Goal: Check status: Check status

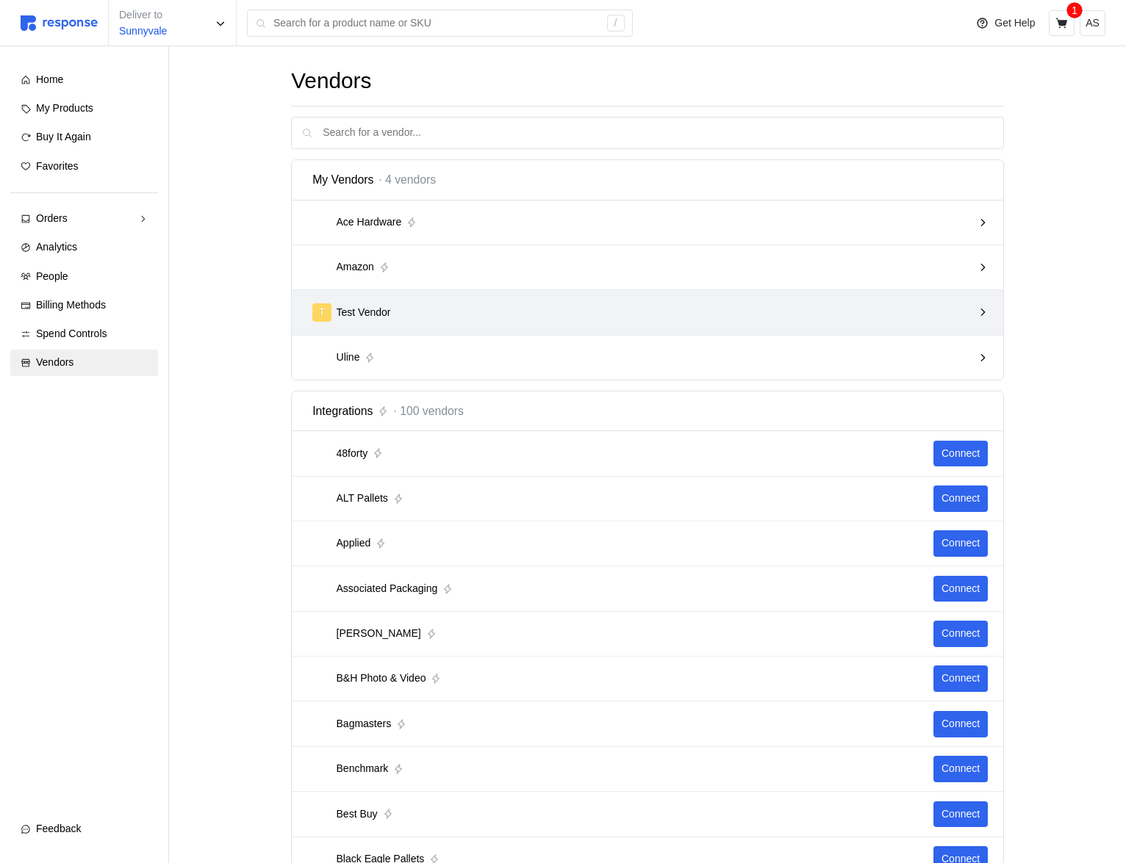
click at [691, 305] on div "T Test Vendor" at bounding box center [642, 312] width 660 height 18
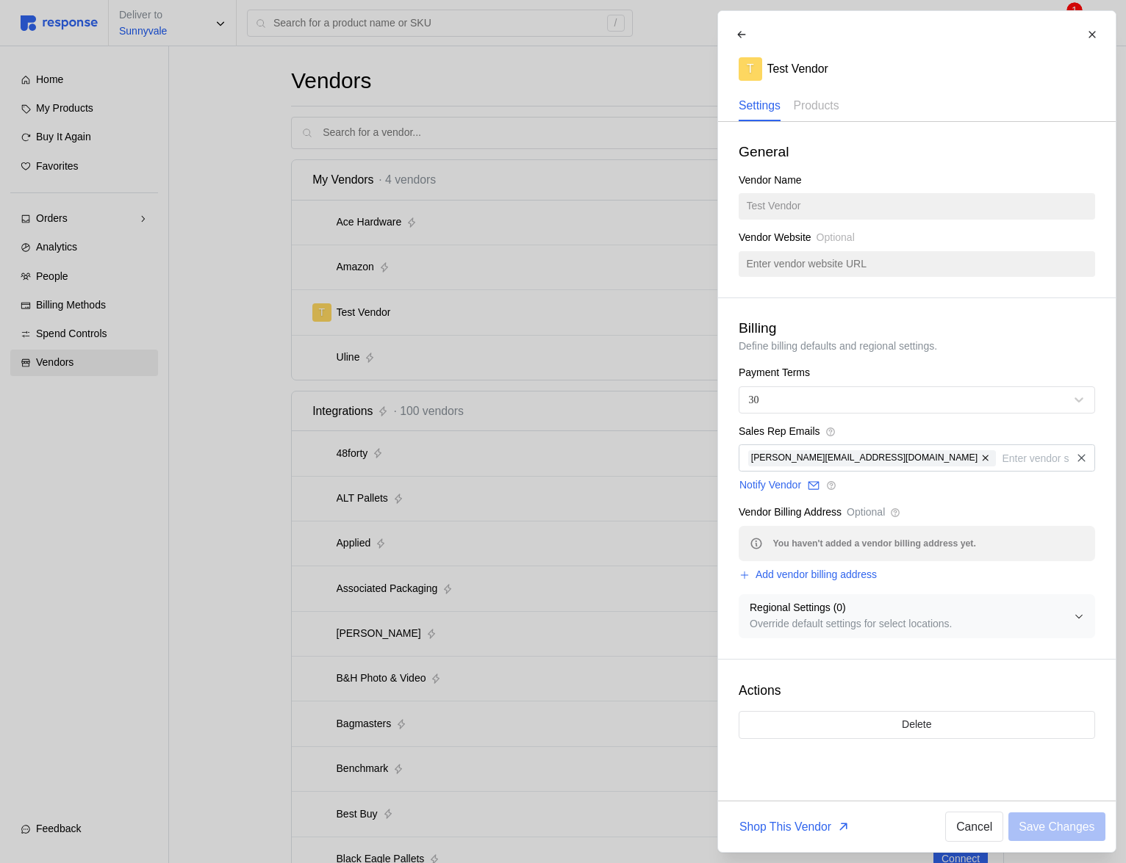
click at [675, 310] on div at bounding box center [563, 431] width 1126 height 863
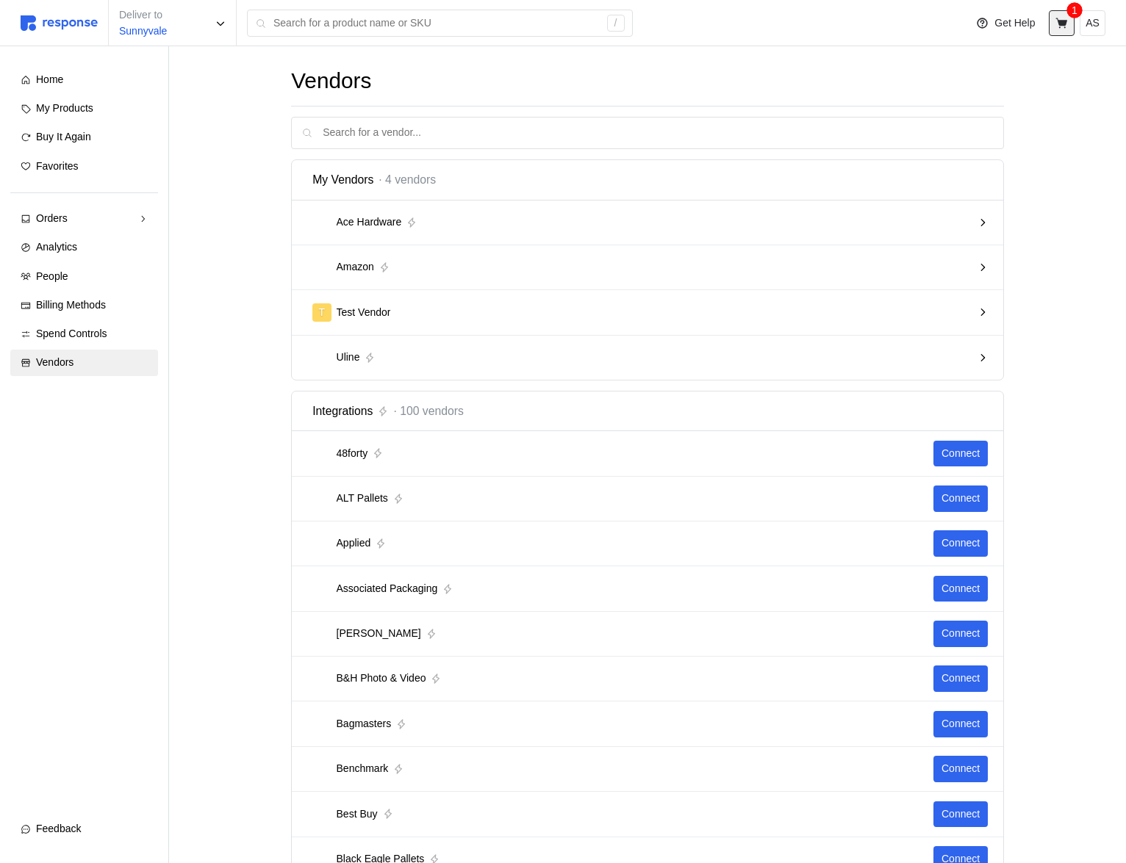
click at [1064, 23] on icon at bounding box center [1061, 23] width 12 height 10
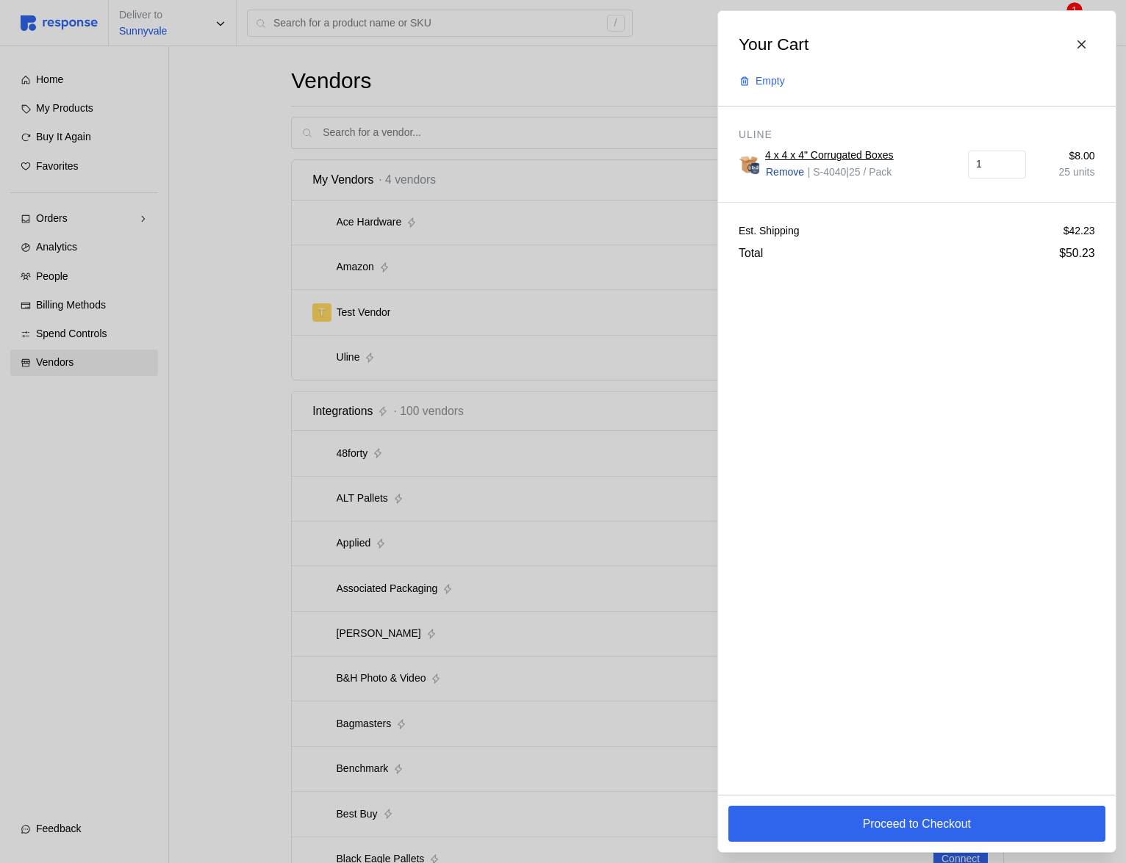
click at [789, 171] on p "Remove" at bounding box center [785, 173] width 38 height 16
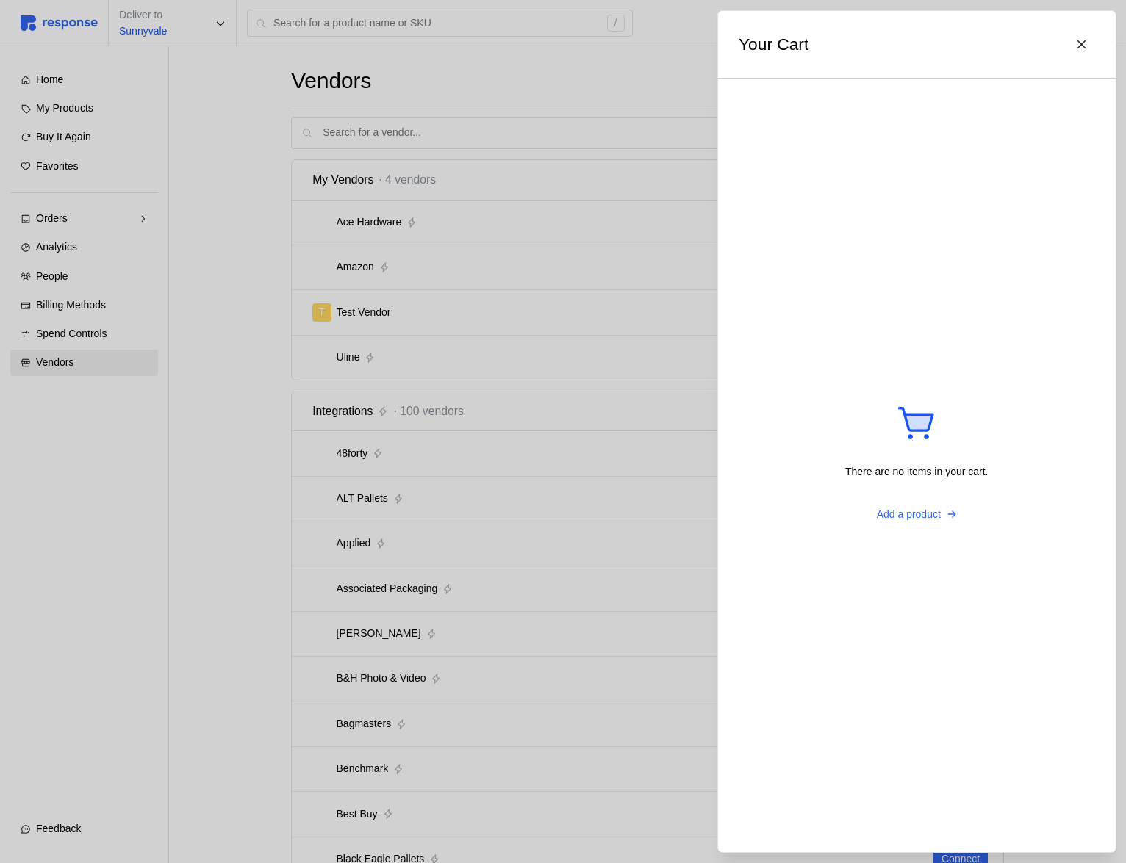
click at [619, 250] on div at bounding box center [563, 431] width 1126 height 863
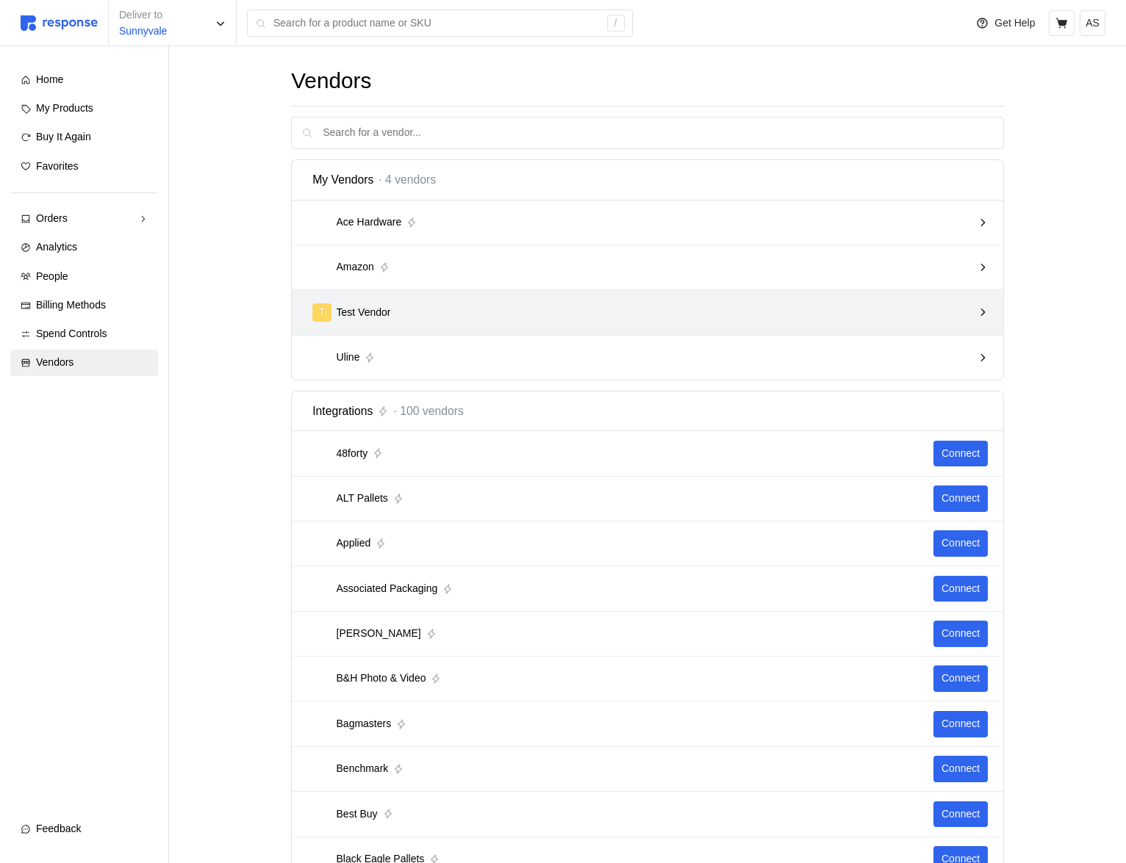
click at [575, 311] on div "T Test Vendor" at bounding box center [642, 312] width 660 height 18
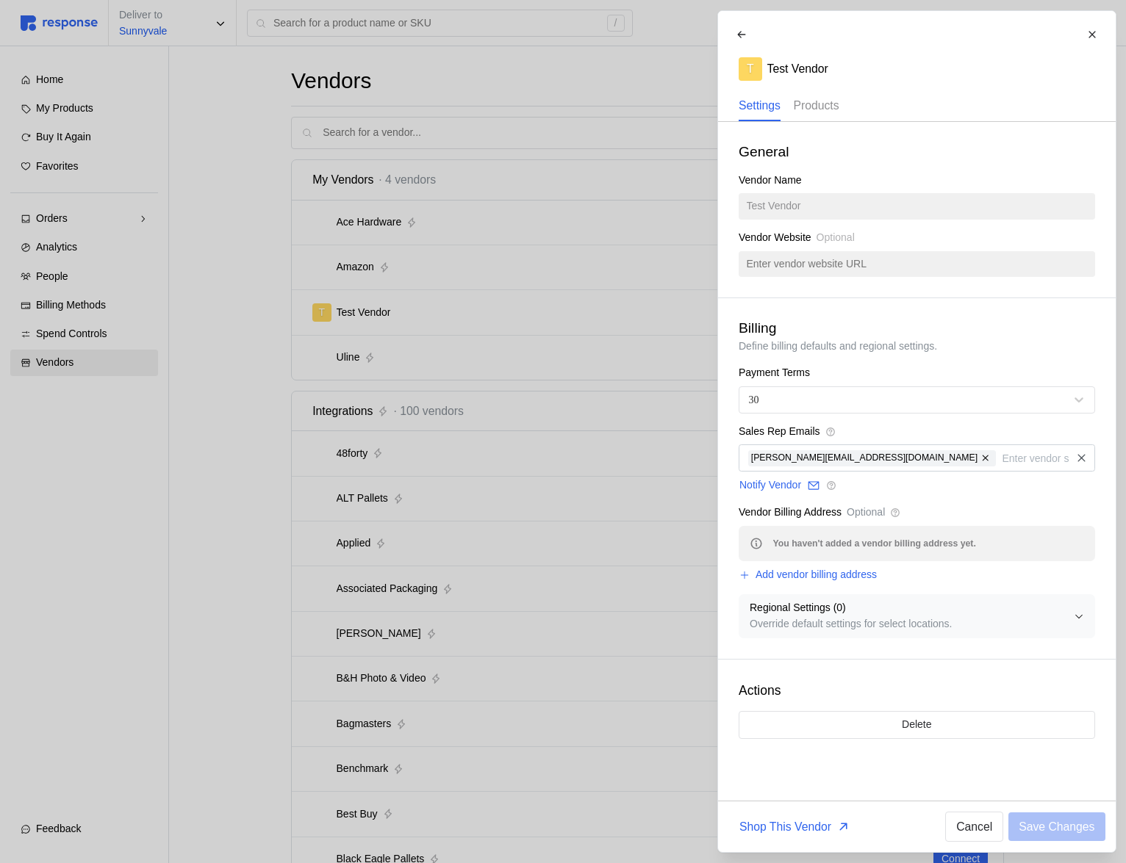
click at [818, 104] on p "Products" at bounding box center [816, 105] width 46 height 18
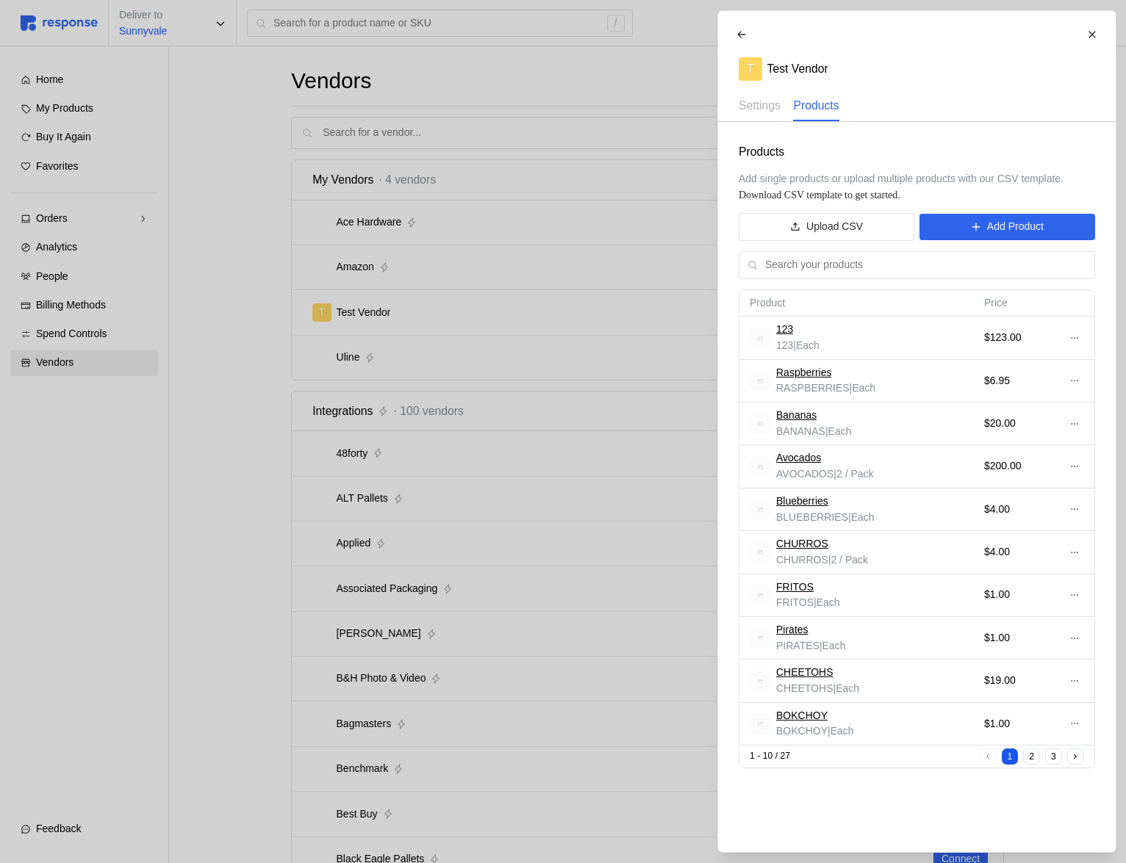
click at [456, 422] on div at bounding box center [563, 431] width 1126 height 863
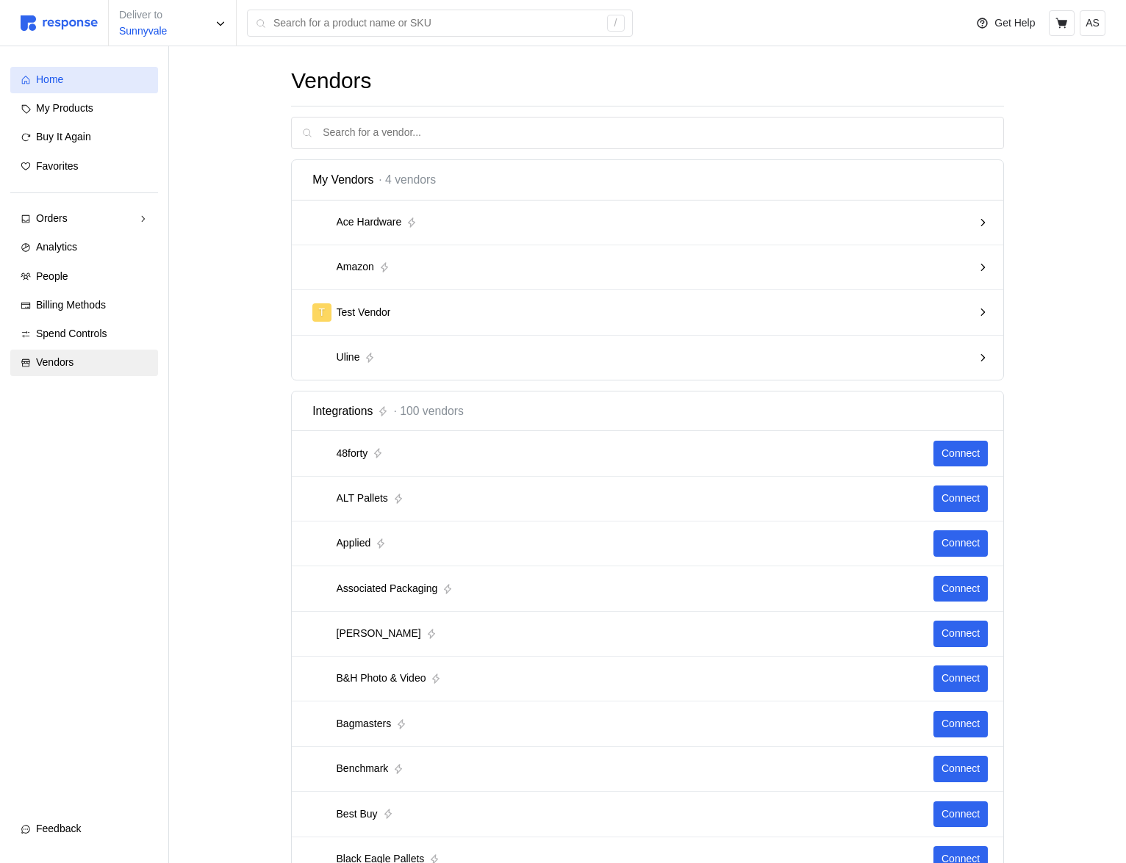
click at [132, 82] on div "Home" at bounding box center [92, 80] width 112 height 16
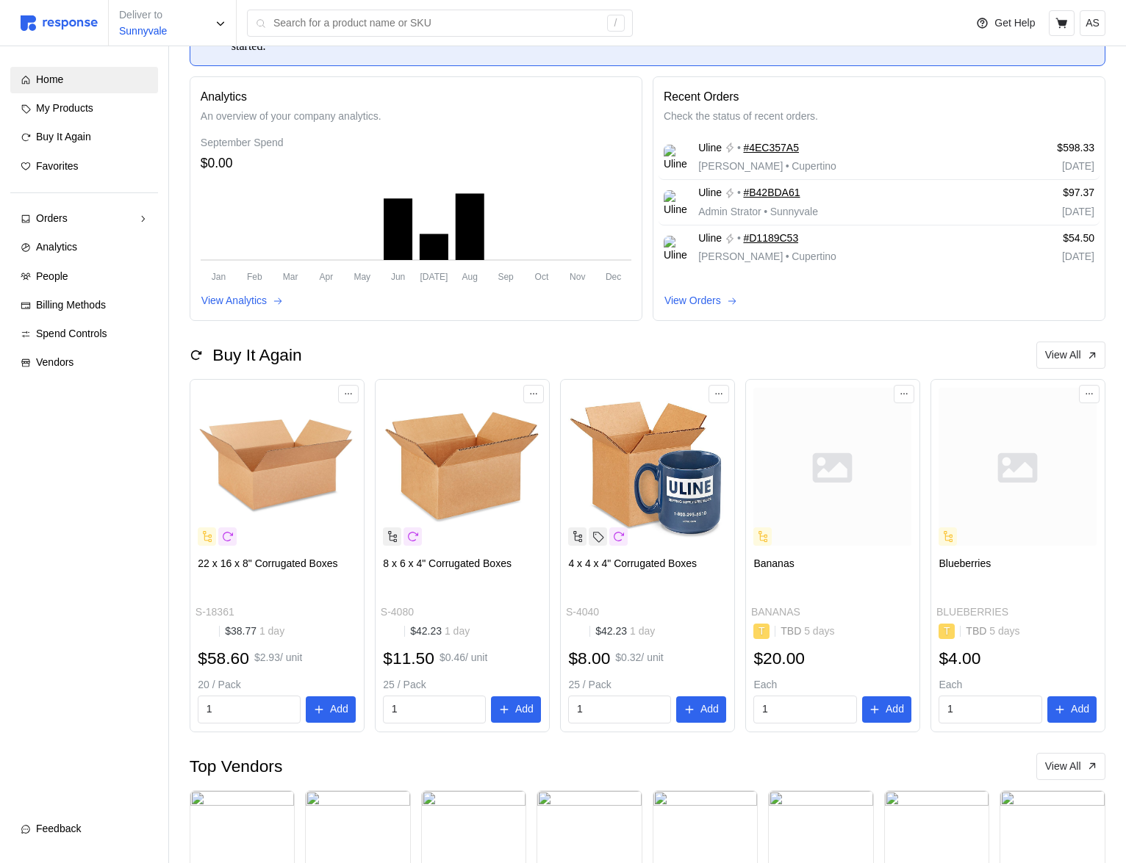
scroll to position [167, 0]
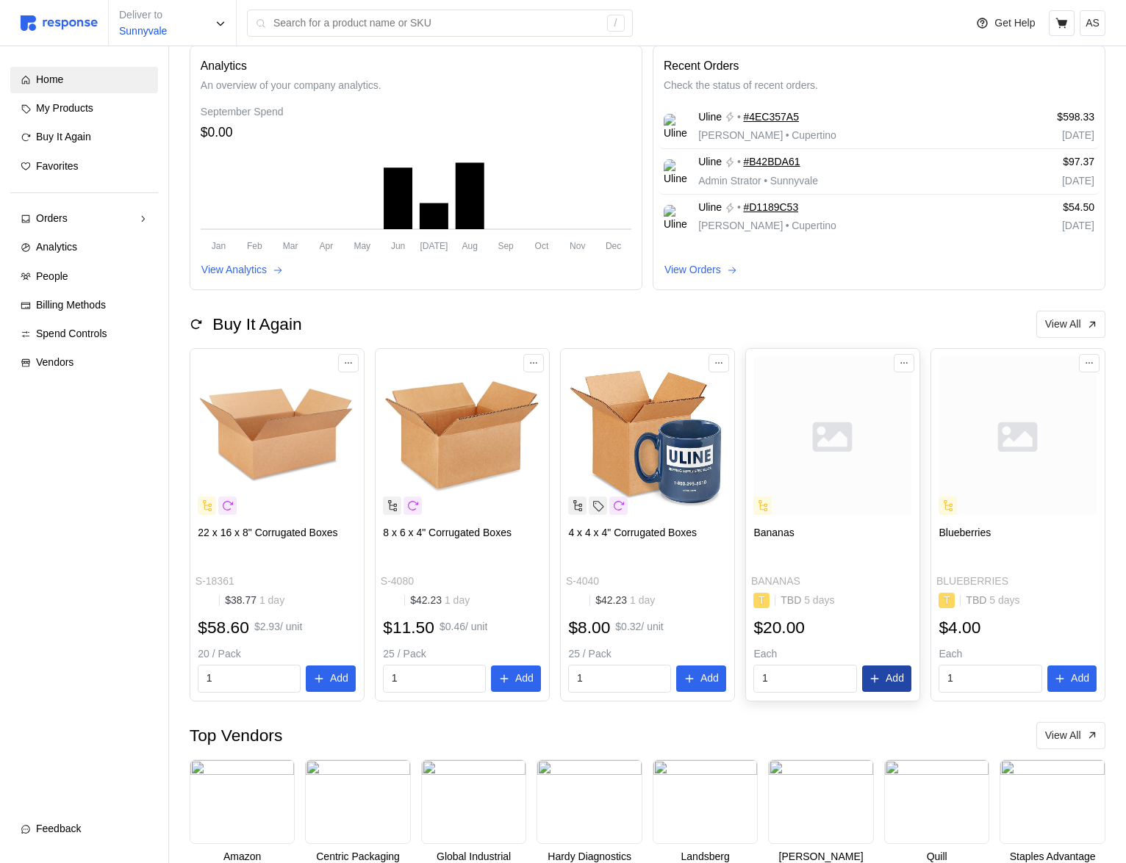
click at [896, 674] on p "Add" at bounding box center [894, 679] width 18 height 16
click at [1095, 27] on icon "button" at bounding box center [1095, 30] width 10 height 10
click at [1066, 20] on icon at bounding box center [1061, 23] width 12 height 10
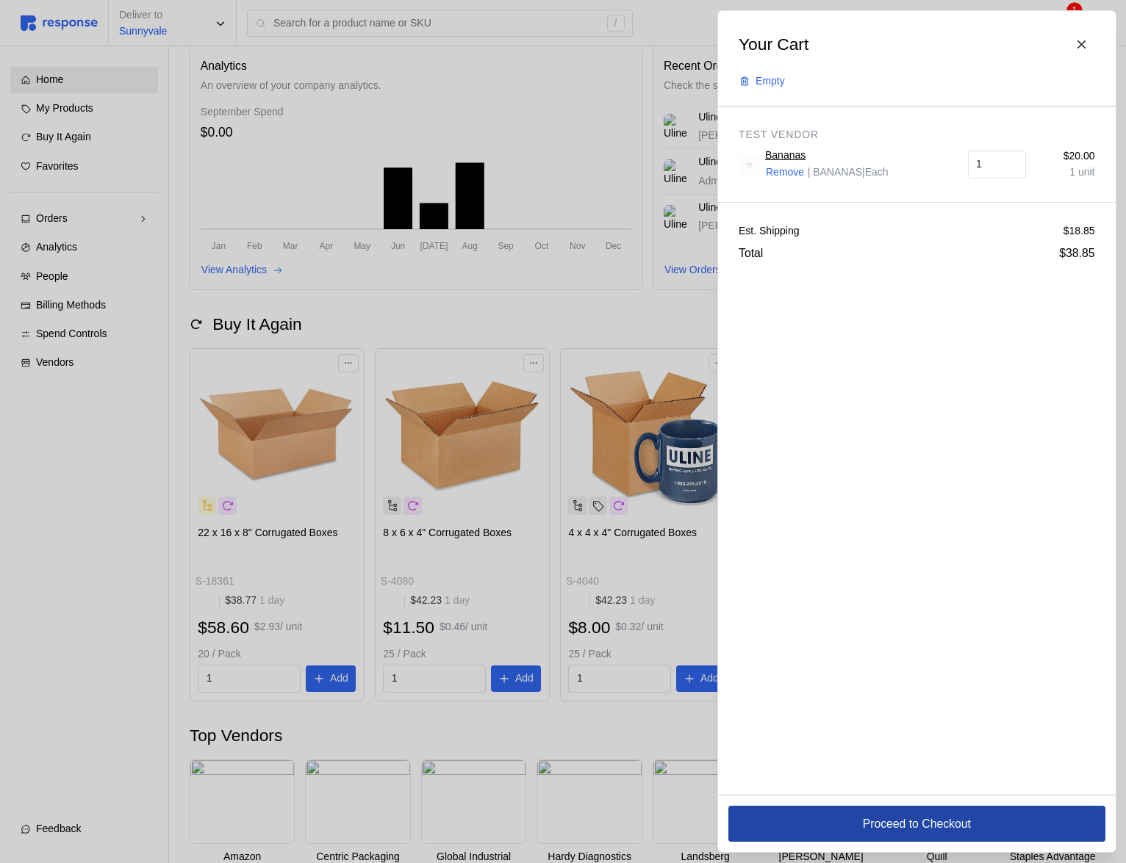
click at [862, 824] on p "Proceed to Checkout" at bounding box center [916, 824] width 108 height 18
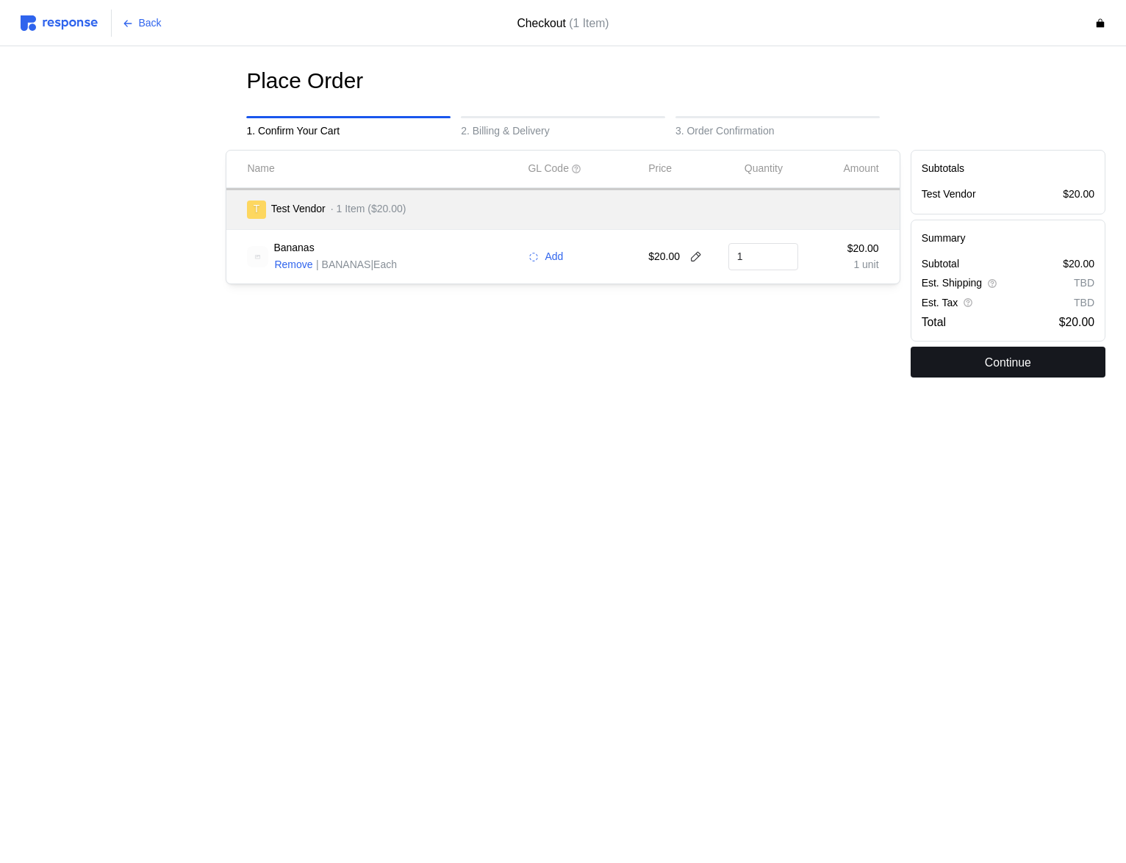
click at [977, 368] on button "Continue" at bounding box center [1007, 362] width 195 height 31
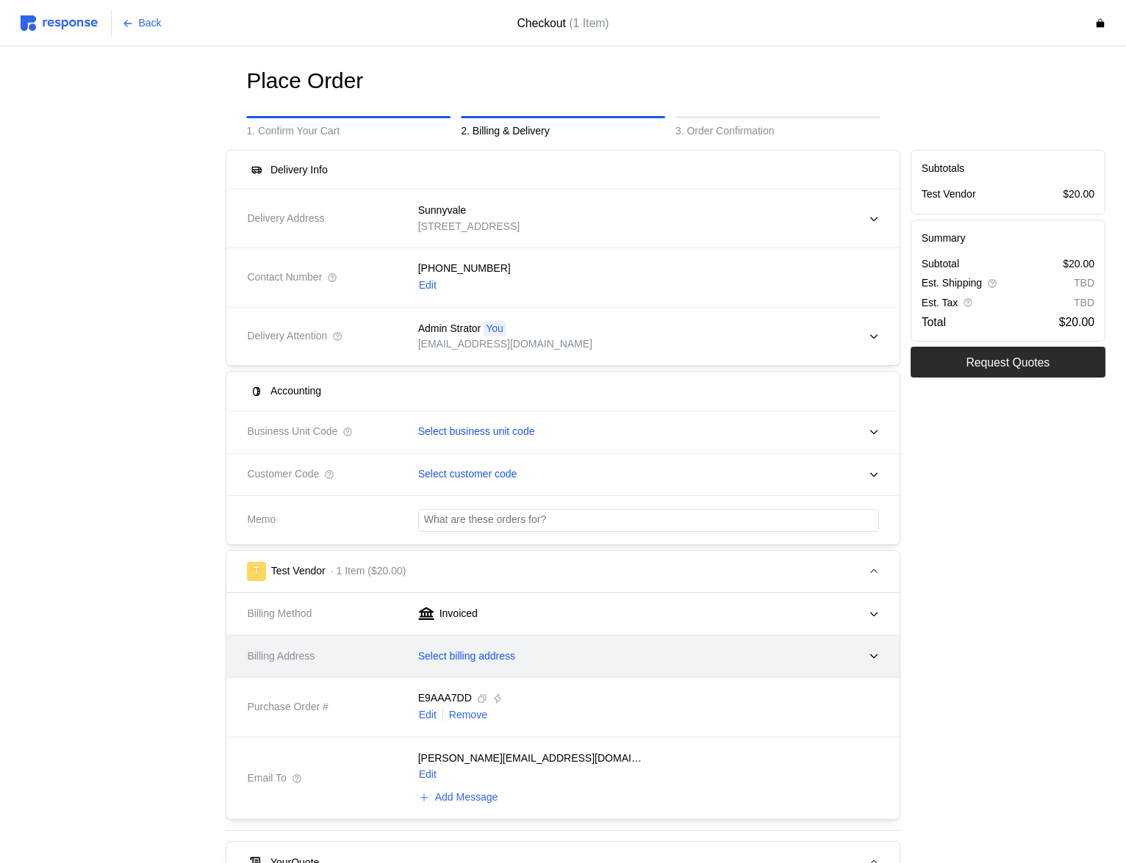
click at [490, 669] on div "Select billing address" at bounding box center [643, 656] width 471 height 37
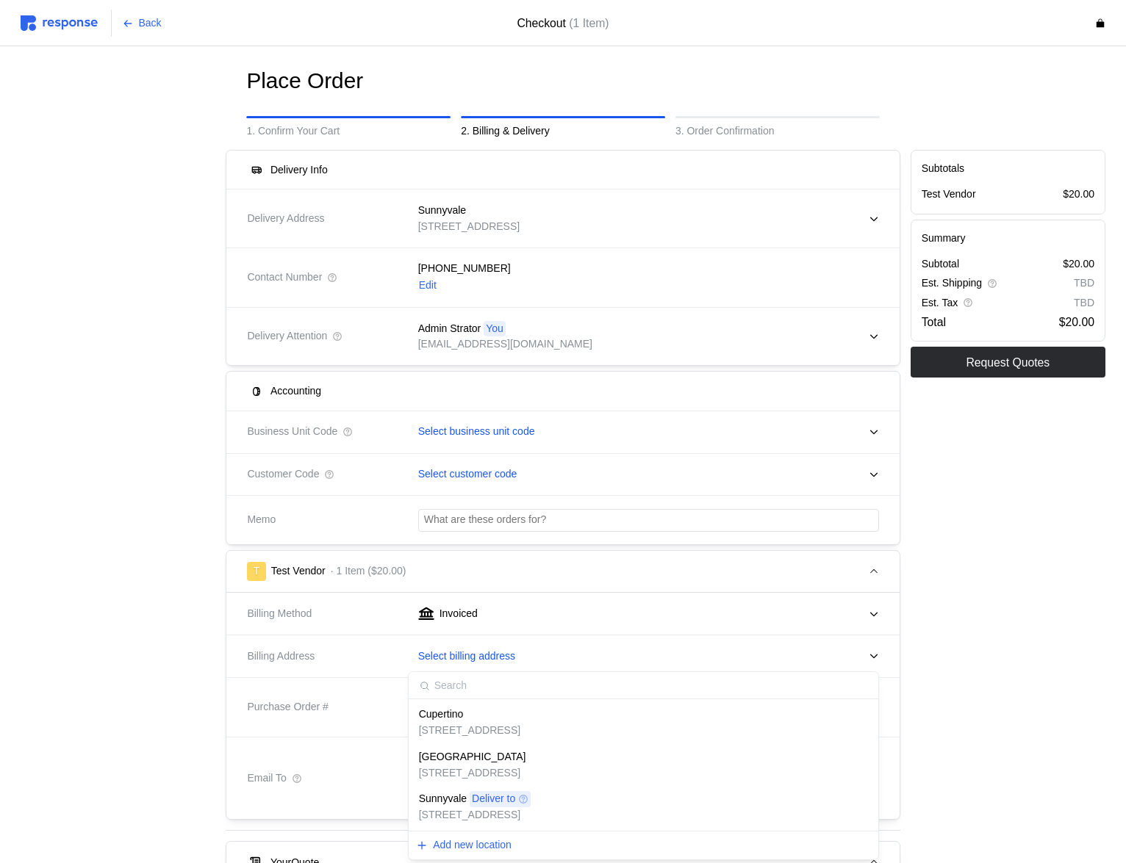
click at [469, 735] on p "[STREET_ADDRESS]" at bounding box center [469, 731] width 101 height 16
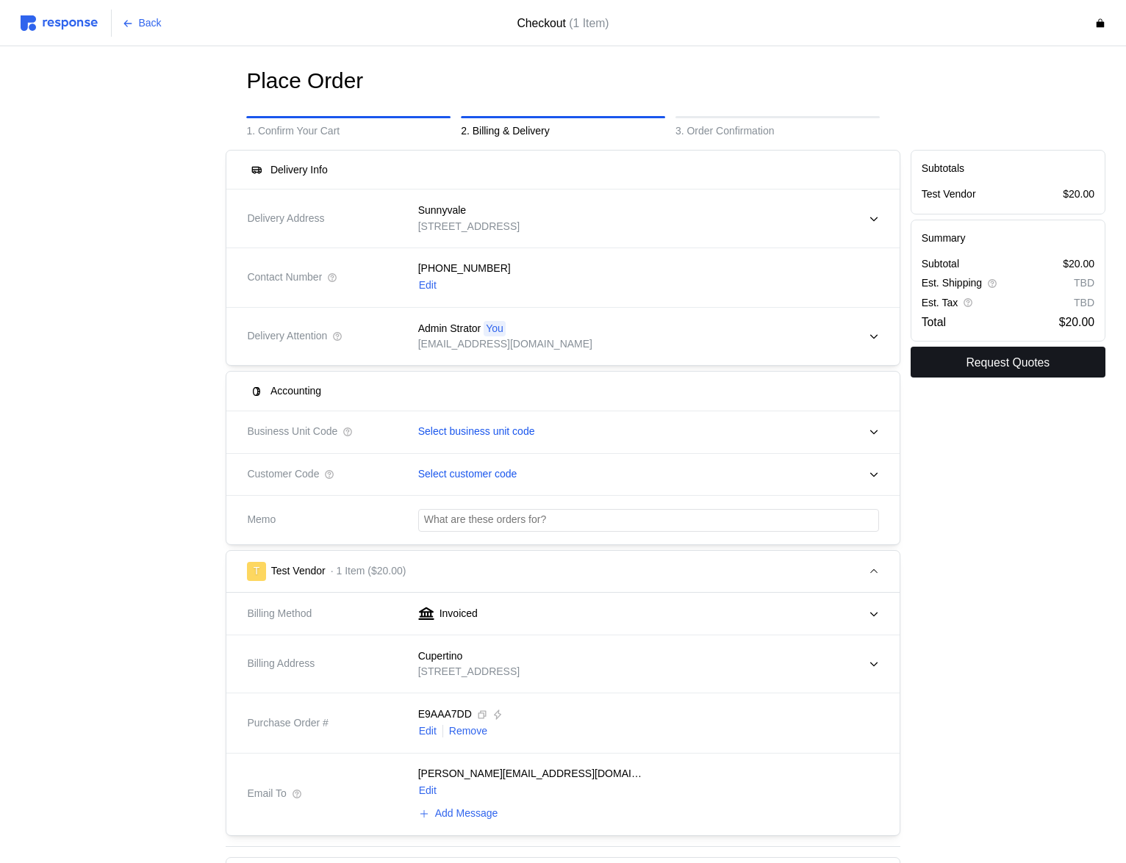
click at [1022, 364] on p "Request Quotes" at bounding box center [1007, 362] width 84 height 18
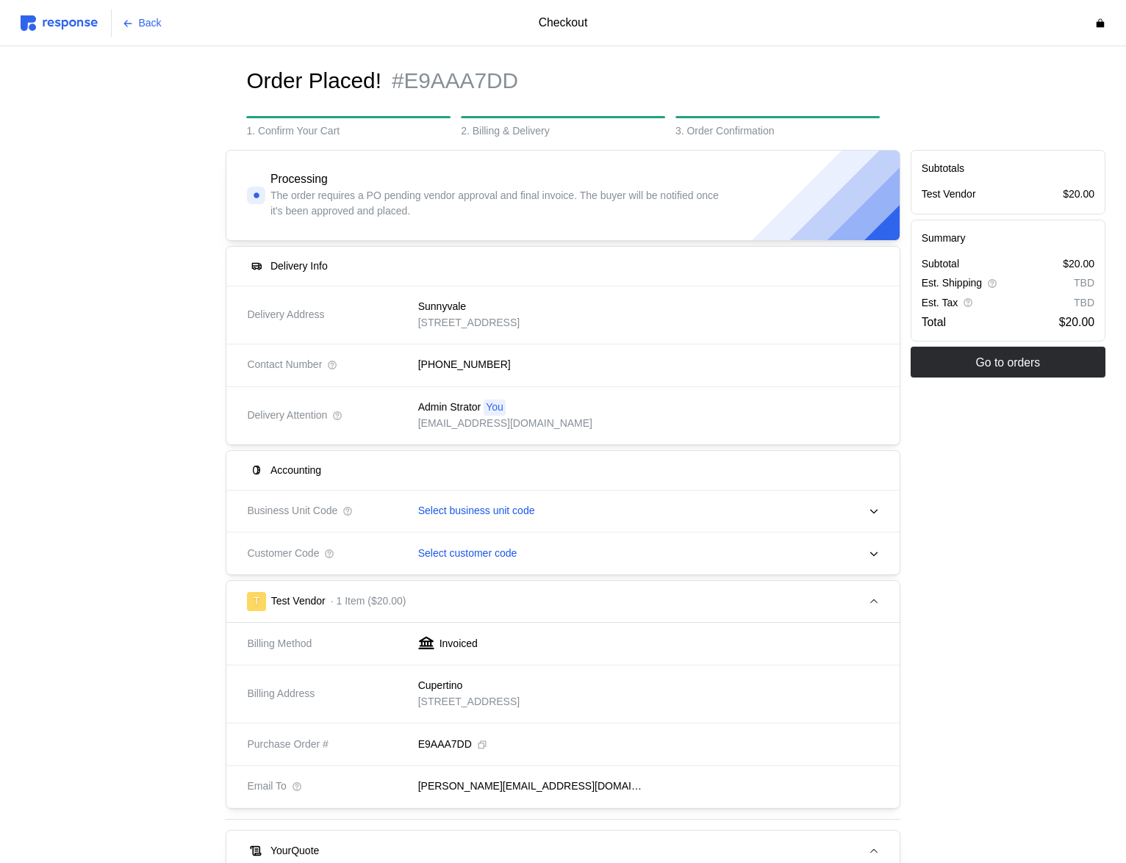
click at [90, 22] on img at bounding box center [59, 22] width 77 height 15
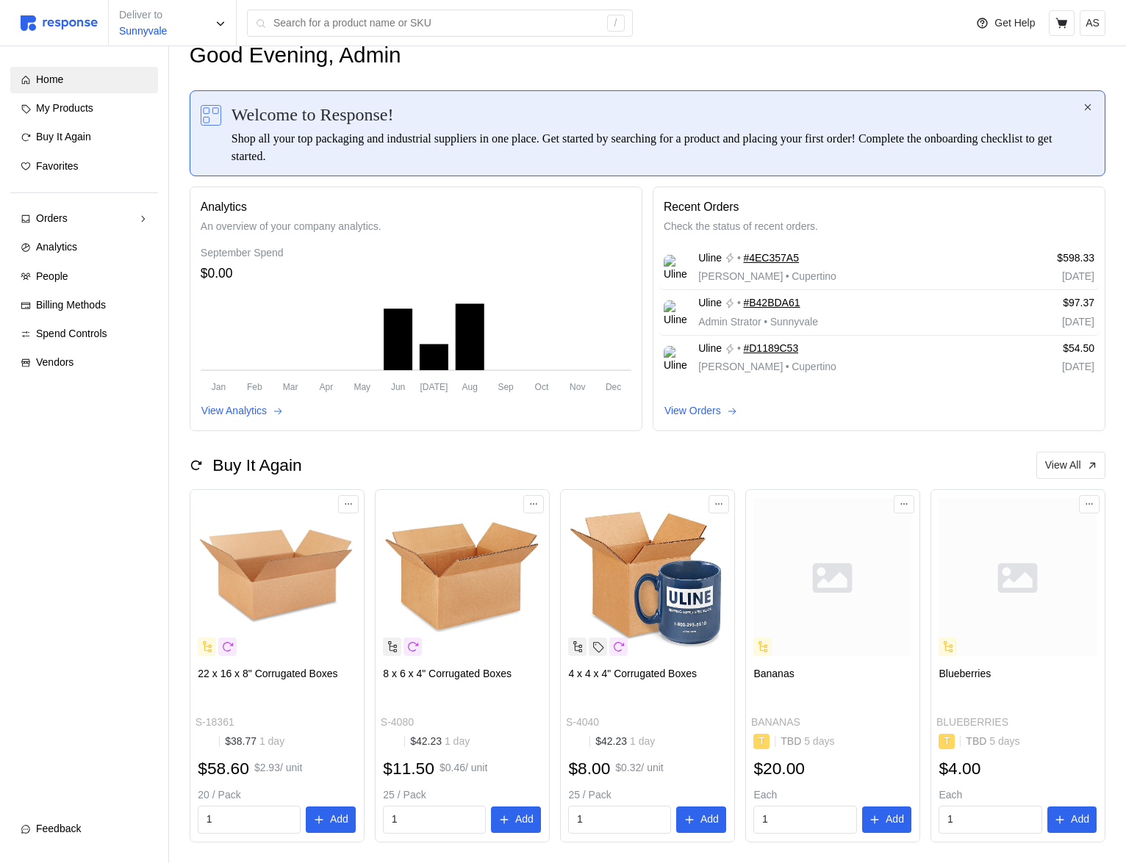
scroll to position [55, 0]
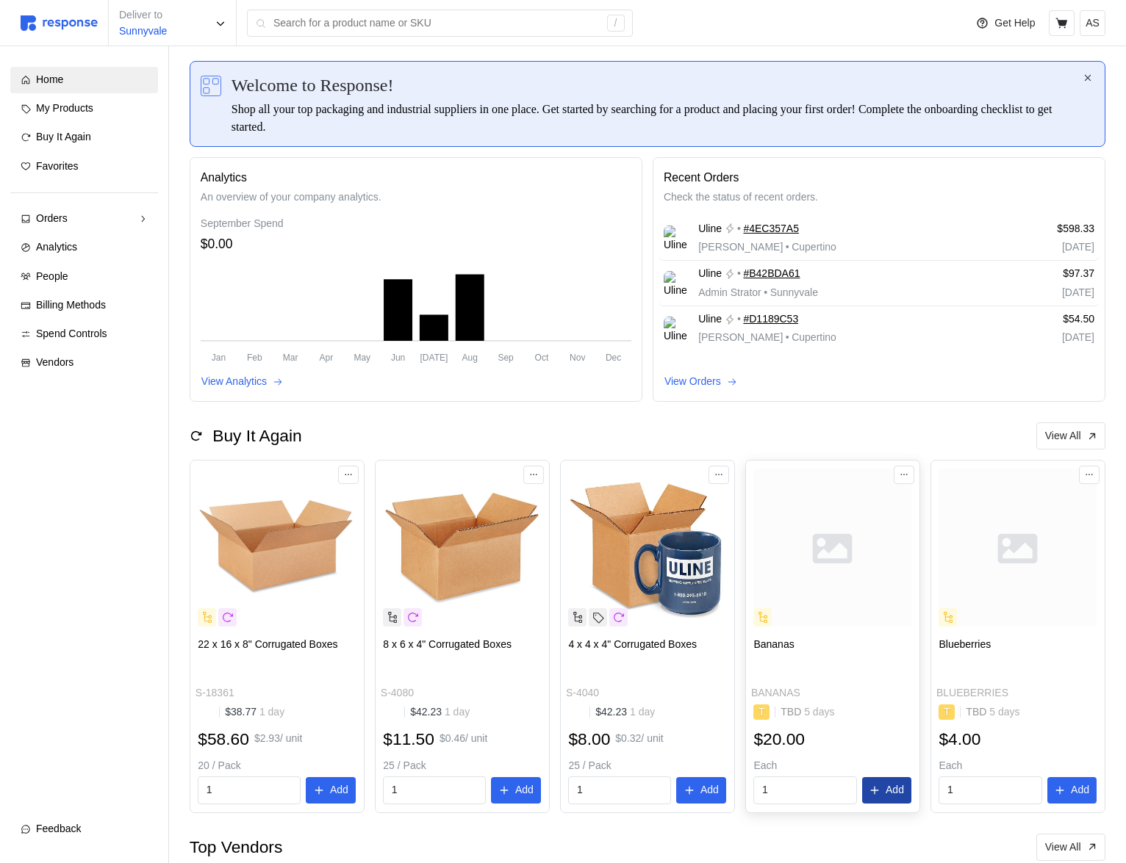
click at [897, 782] on p "Add" at bounding box center [894, 790] width 18 height 16
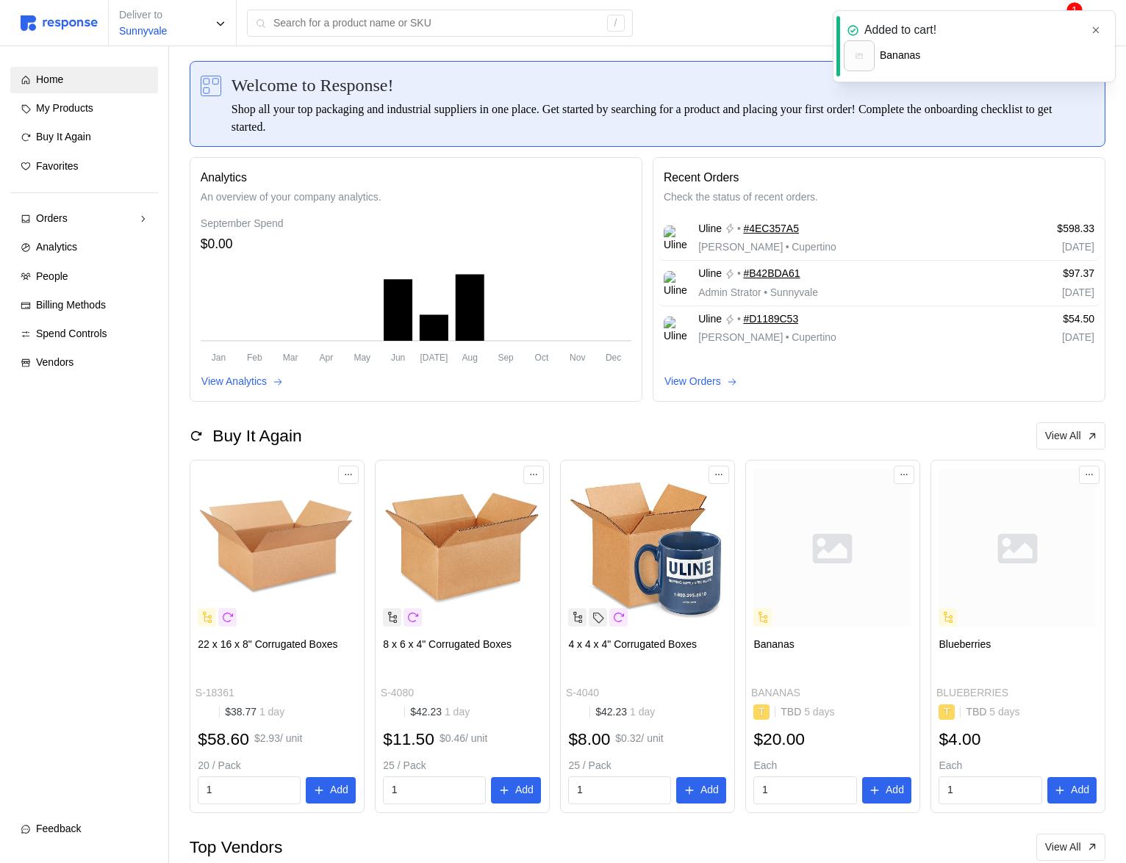
click at [1094, 28] on icon "button" at bounding box center [1095, 30] width 10 height 10
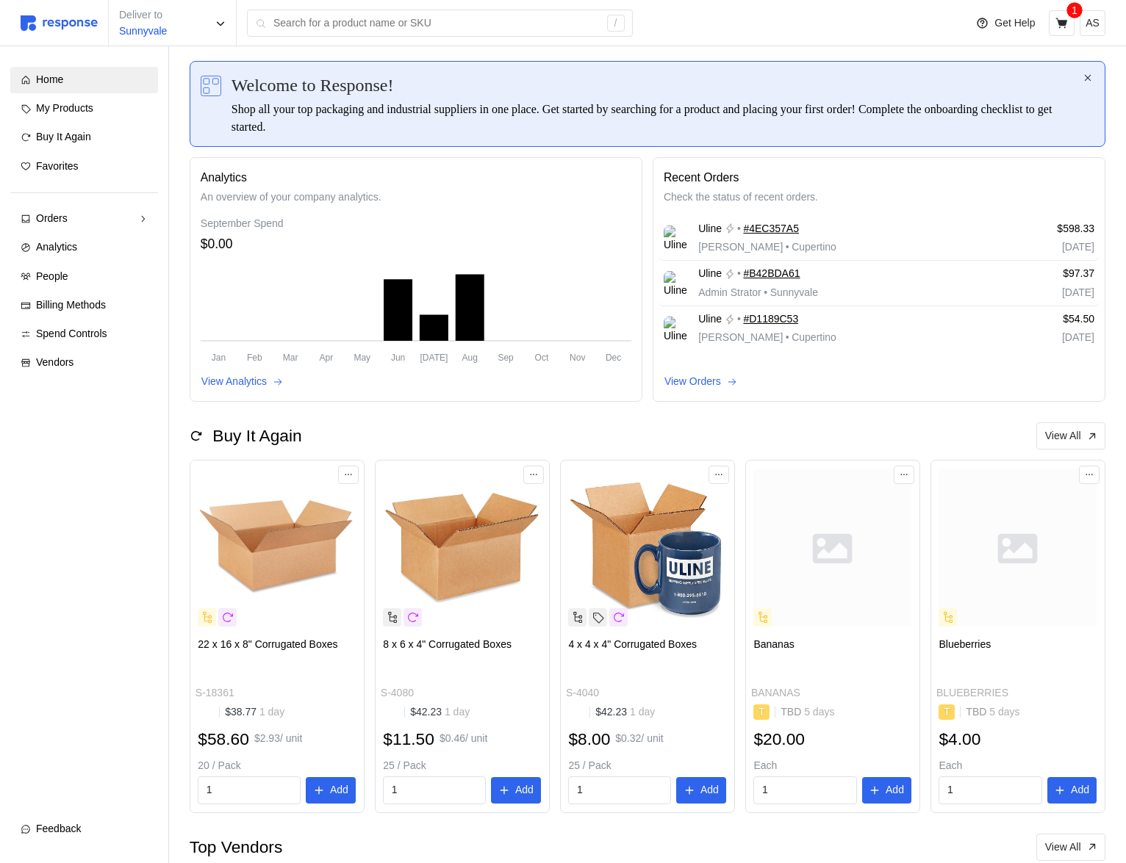
click at [1070, 19] on button at bounding box center [1061, 23] width 26 height 26
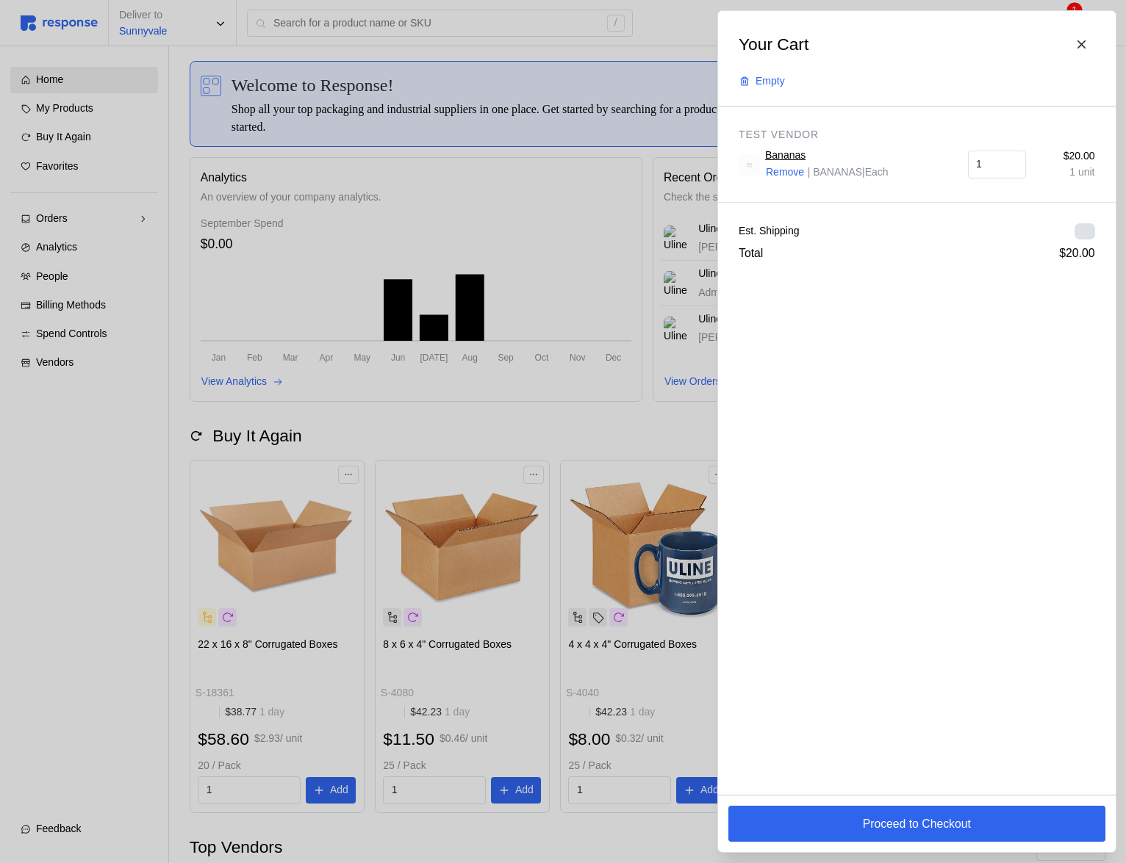
click at [1066, 20] on header "Your Cart Empty" at bounding box center [916, 59] width 397 height 96
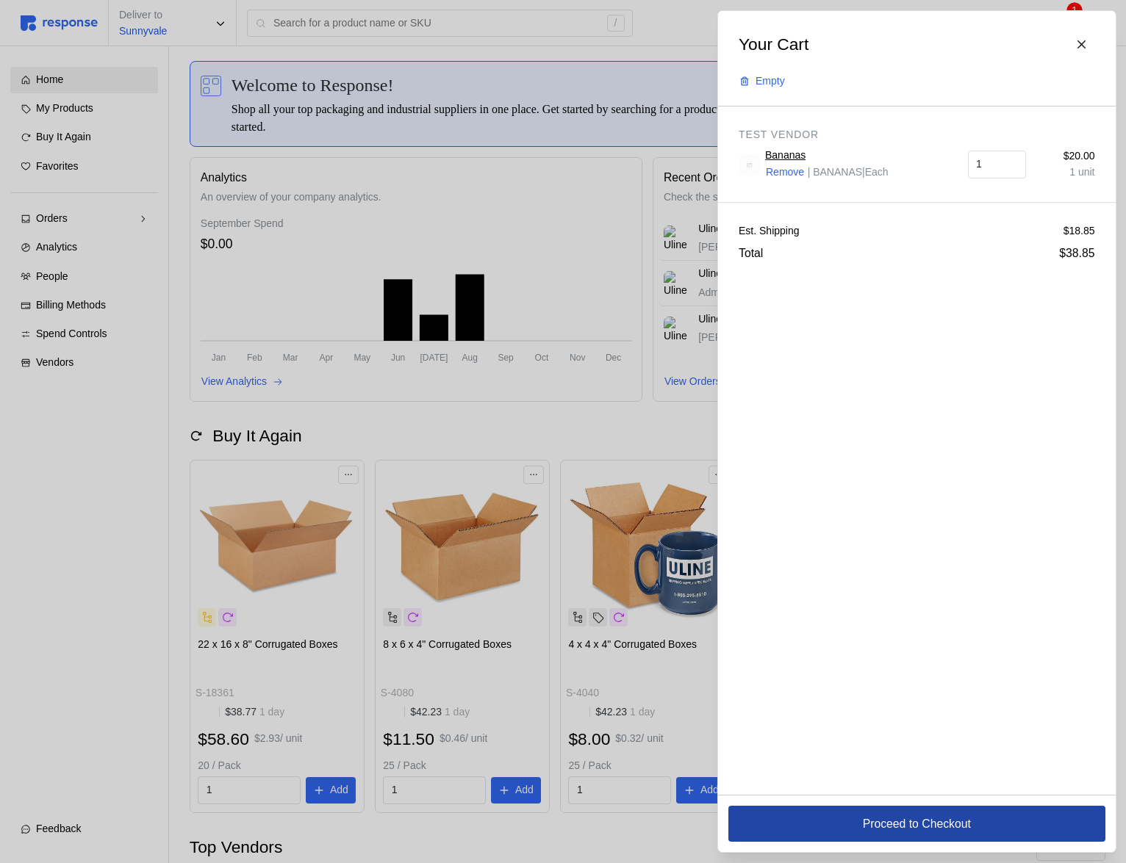
click at [868, 825] on p "Proceed to Checkout" at bounding box center [916, 824] width 108 height 18
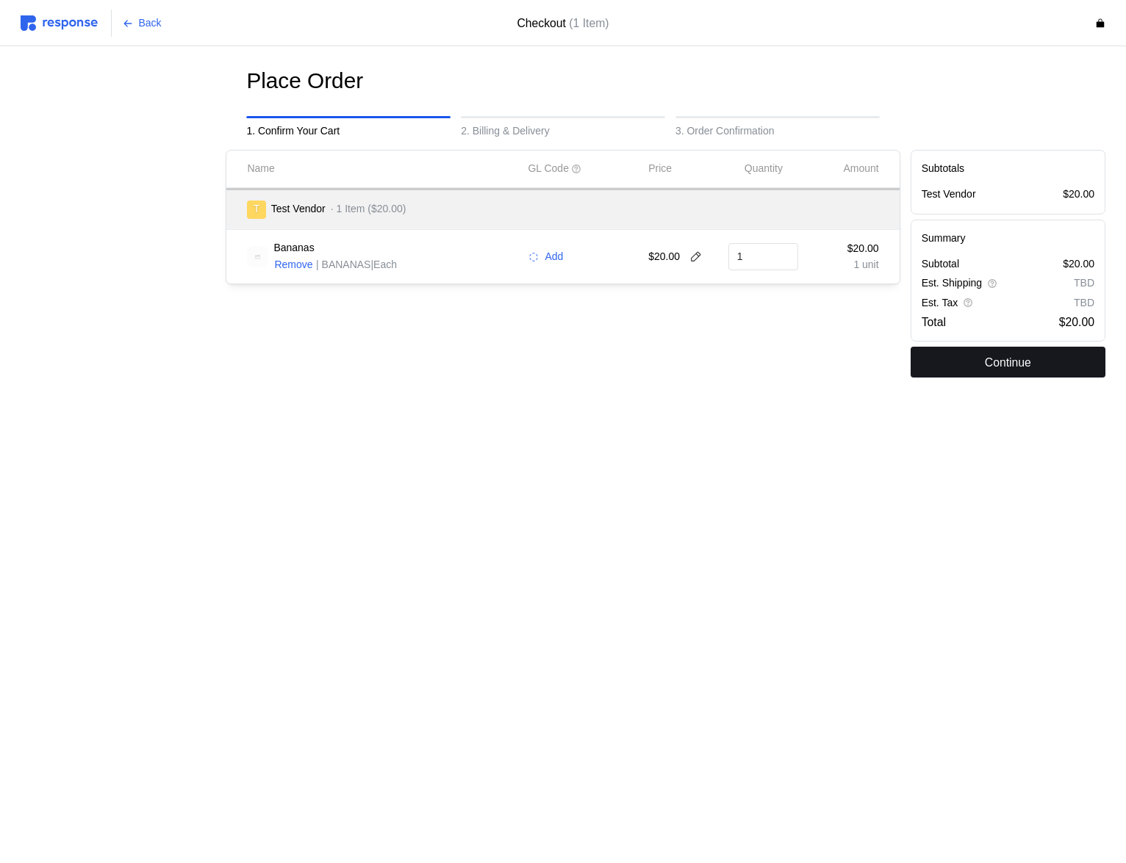
click at [968, 353] on button "Continue" at bounding box center [1007, 362] width 195 height 31
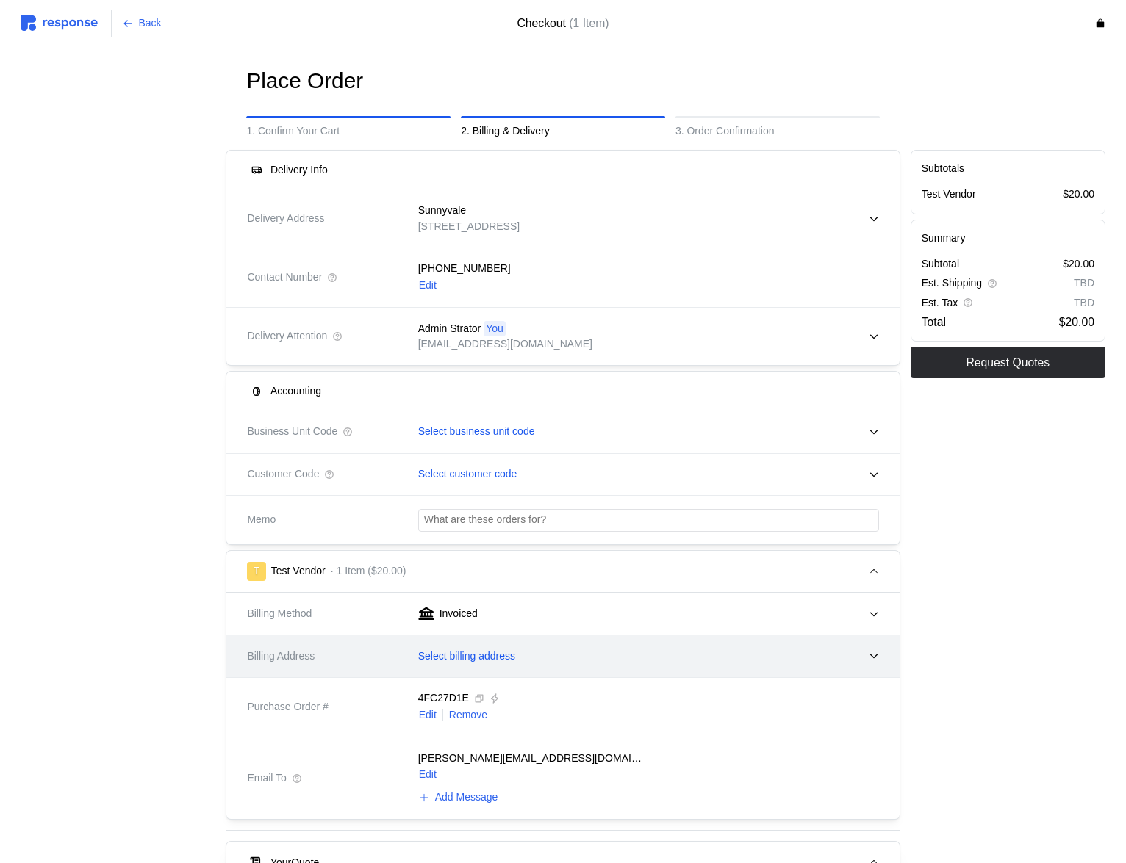
click at [412, 647] on div "Select billing address" at bounding box center [643, 656] width 471 height 37
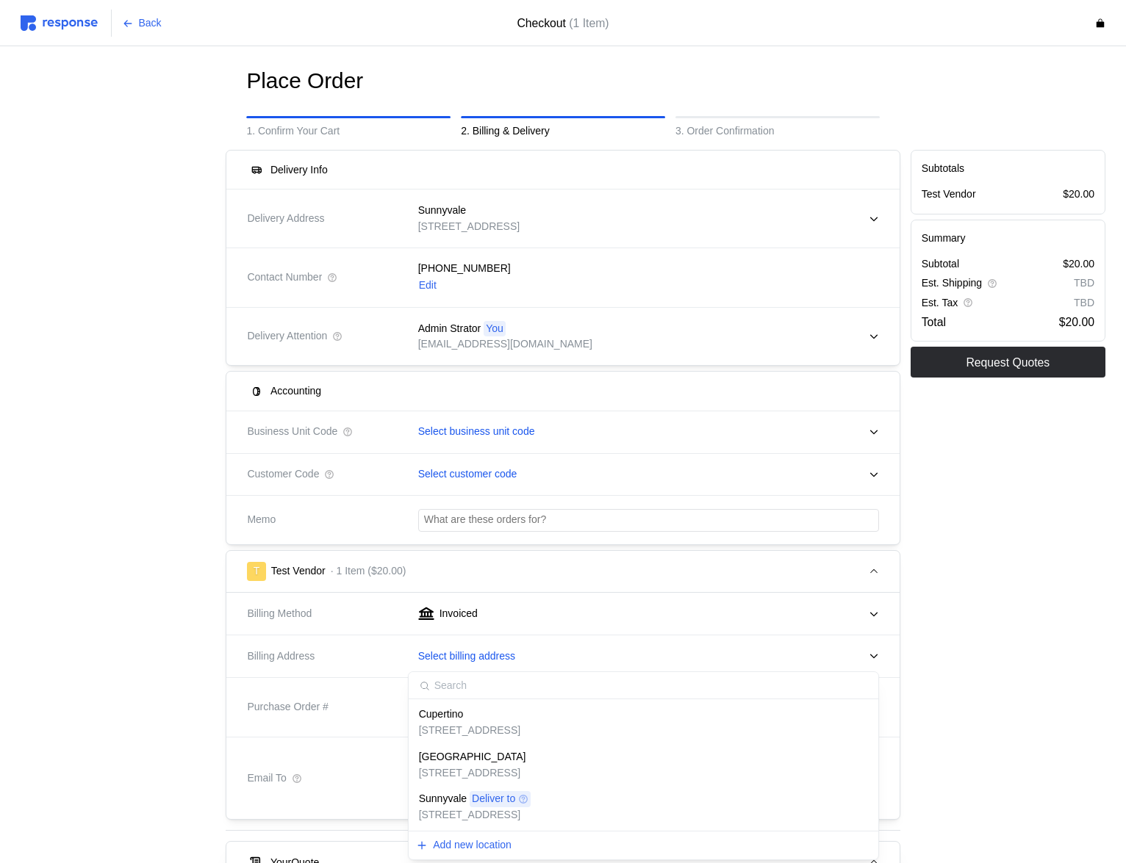
click at [480, 735] on p "[STREET_ADDRESS]" at bounding box center [469, 731] width 101 height 16
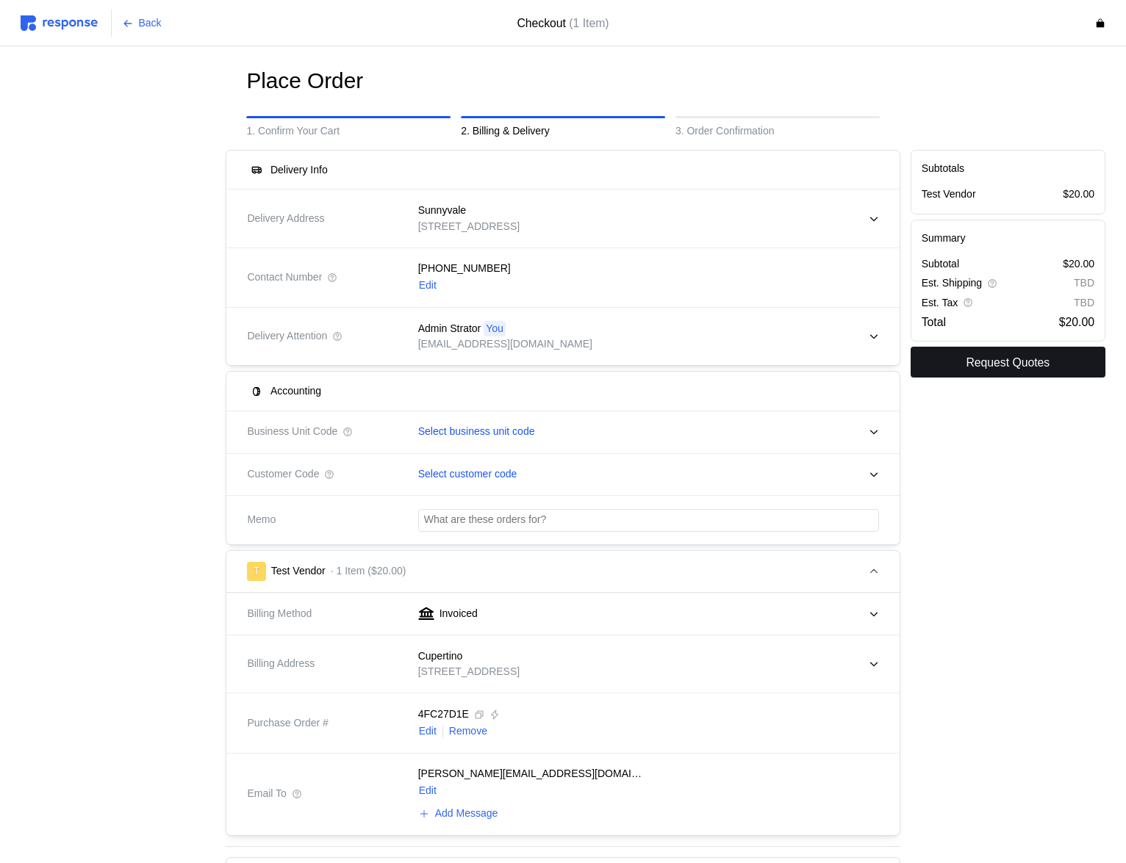
click at [1020, 355] on p "Request Quotes" at bounding box center [1007, 362] width 84 height 18
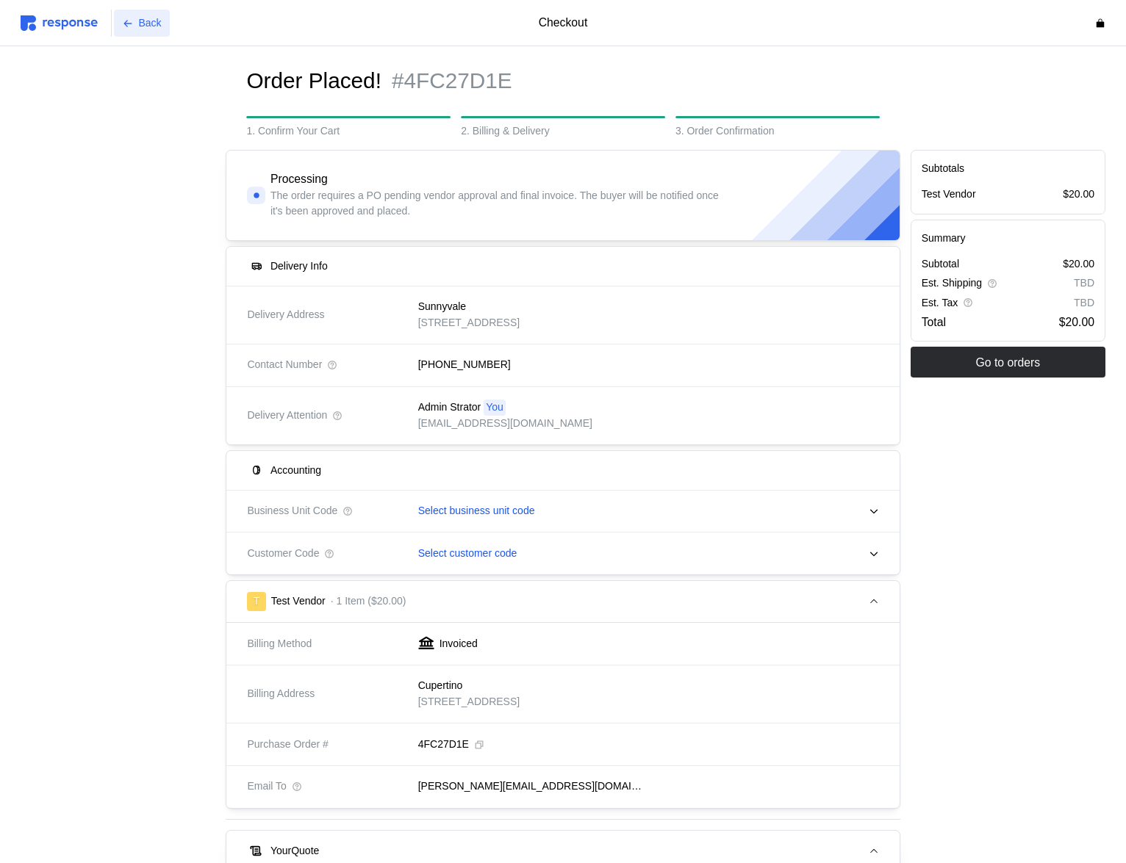
click at [142, 28] on p "Back" at bounding box center [150, 23] width 23 height 16
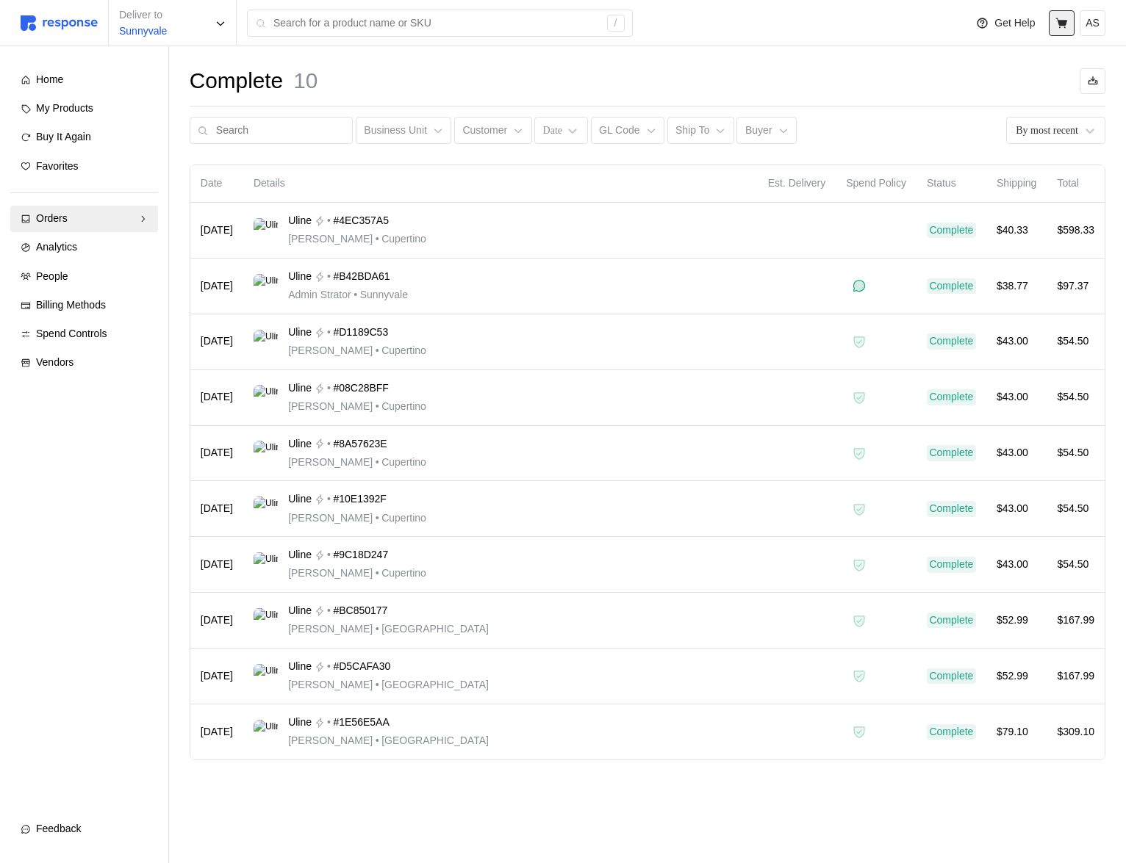
click at [1054, 27] on button at bounding box center [1061, 23] width 26 height 26
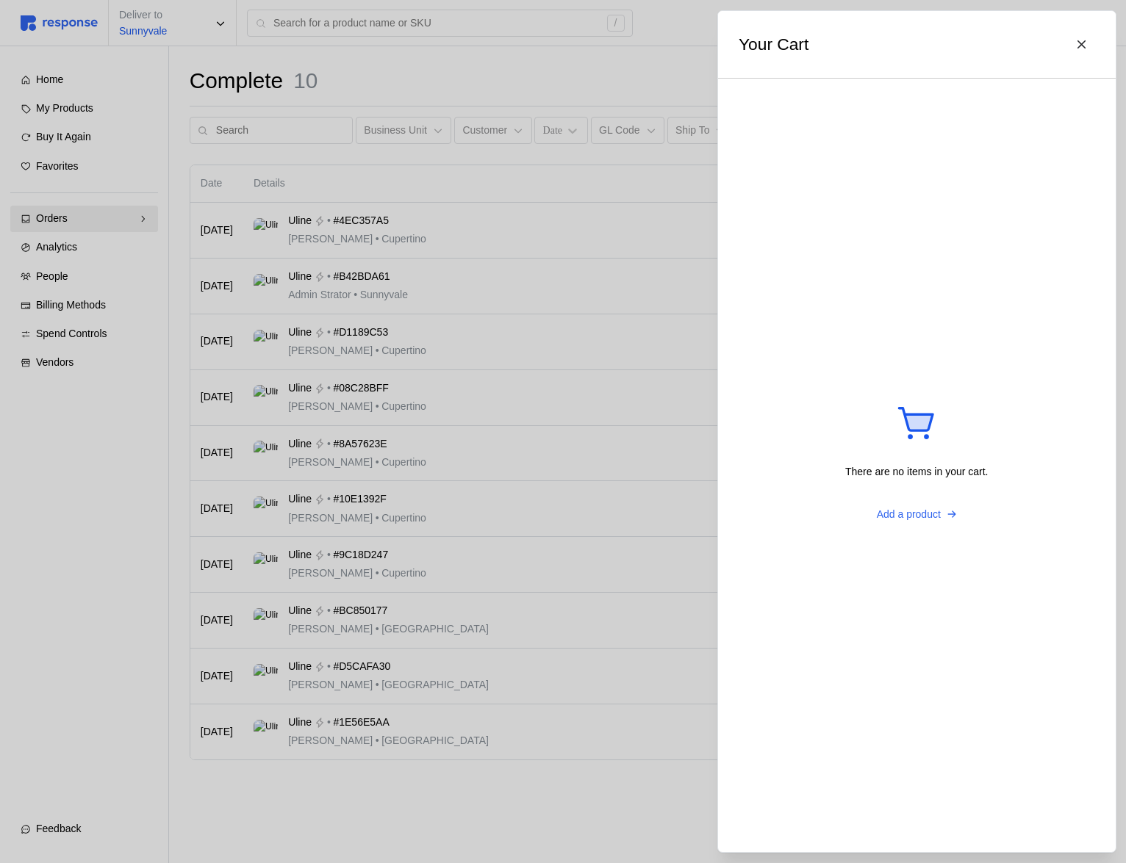
click at [75, 284] on div at bounding box center [563, 431] width 1126 height 863
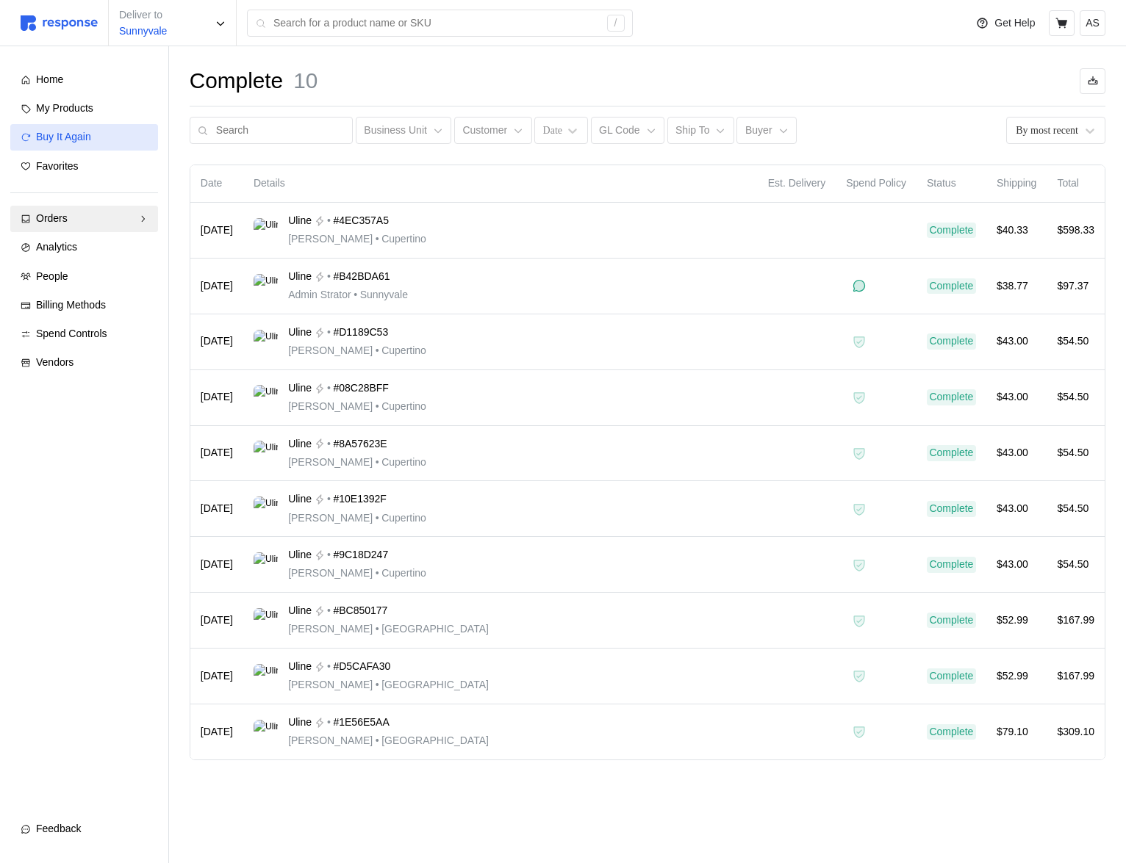
click at [126, 137] on div "Buy It Again" at bounding box center [92, 137] width 112 height 16
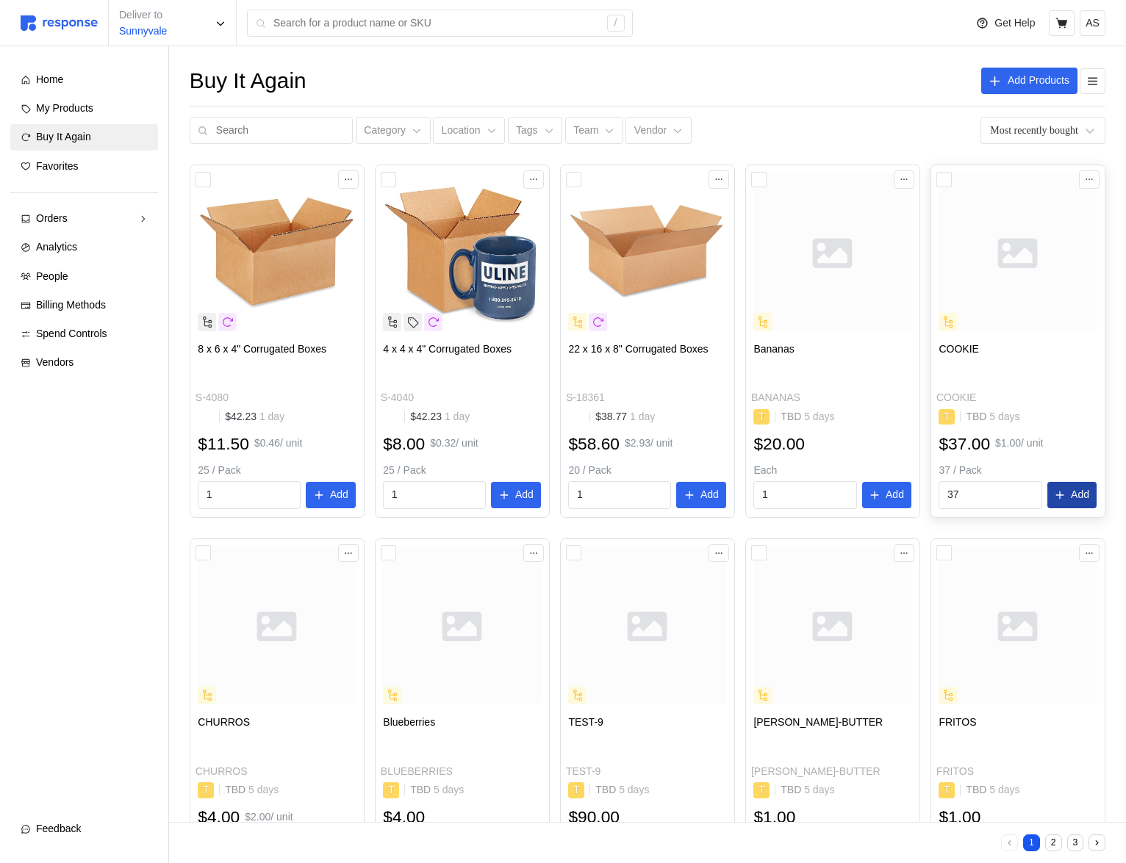
click at [1073, 496] on p "Add" at bounding box center [1079, 495] width 18 height 16
click at [1096, 32] on icon "button" at bounding box center [1095, 30] width 10 height 10
click at [1060, 29] on button at bounding box center [1061, 23] width 26 height 26
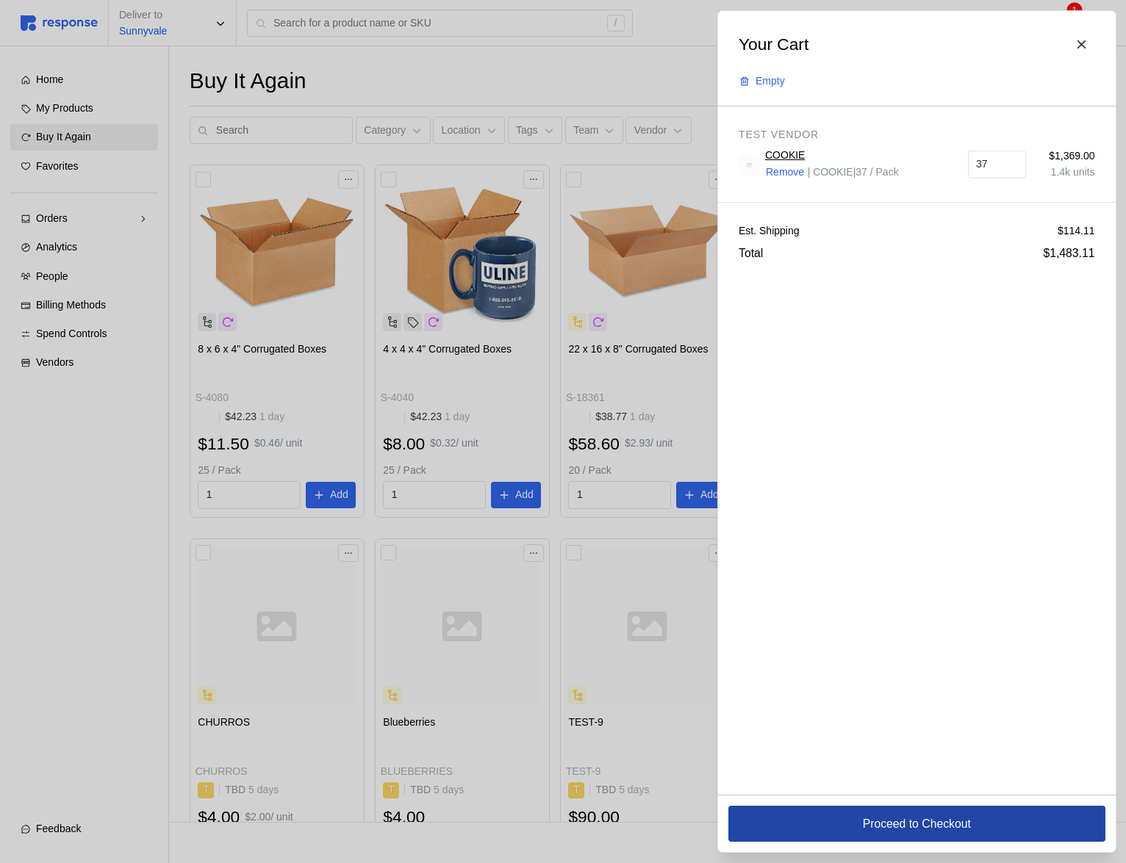
click at [838, 818] on button "Proceed to Checkout" at bounding box center [916, 824] width 377 height 36
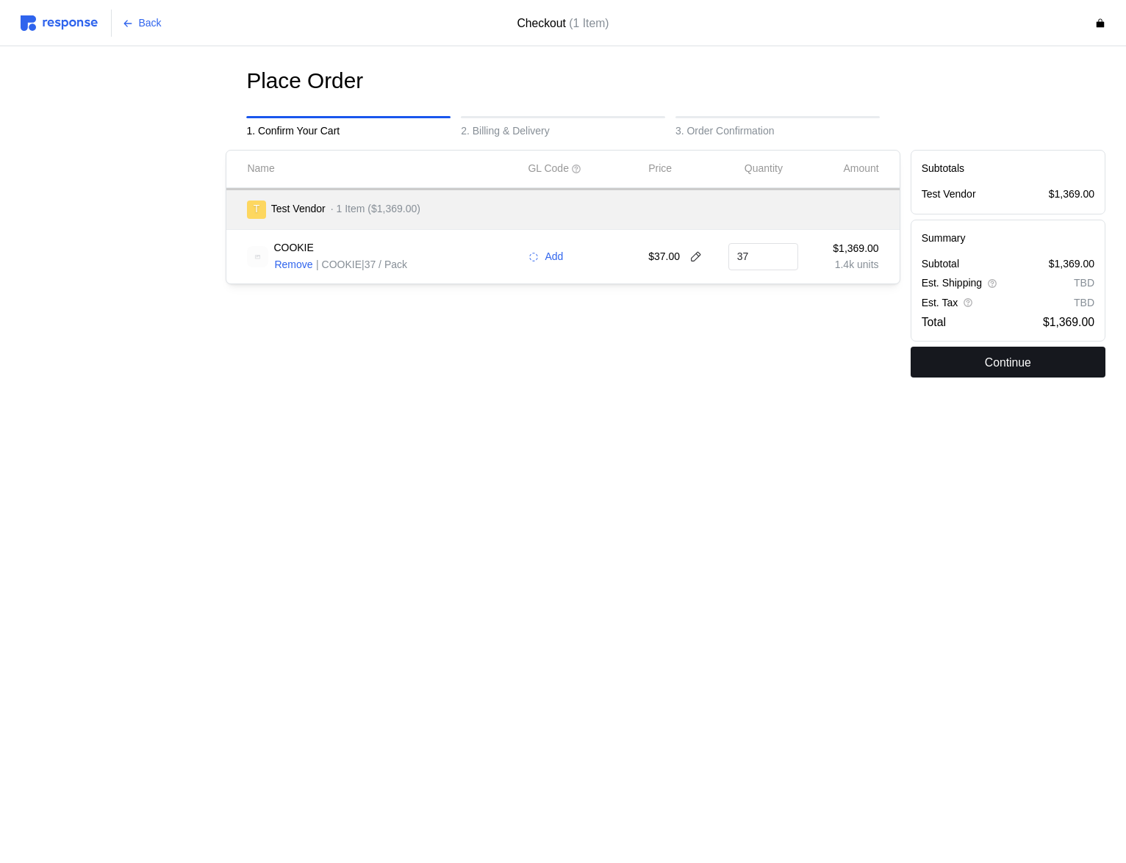
click at [973, 359] on button "Continue" at bounding box center [1007, 362] width 195 height 31
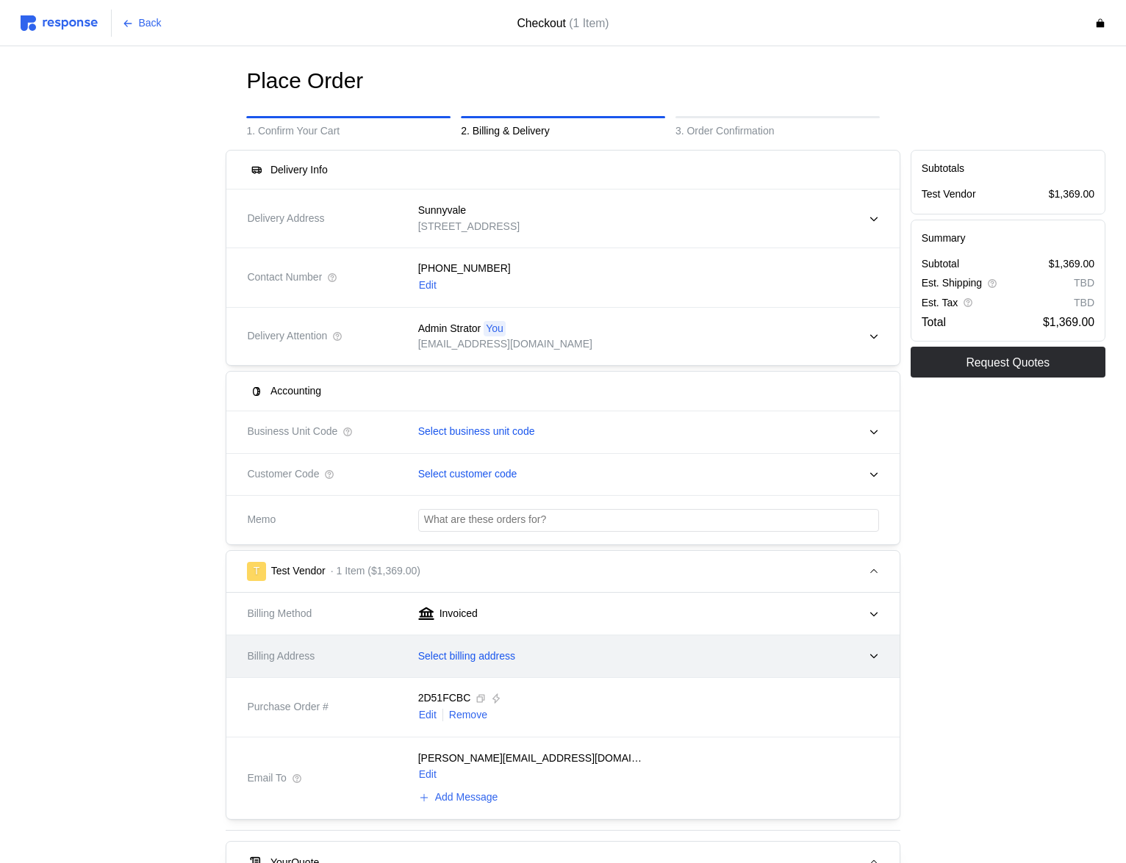
click at [462, 670] on div "Select billing address" at bounding box center [643, 656] width 471 height 37
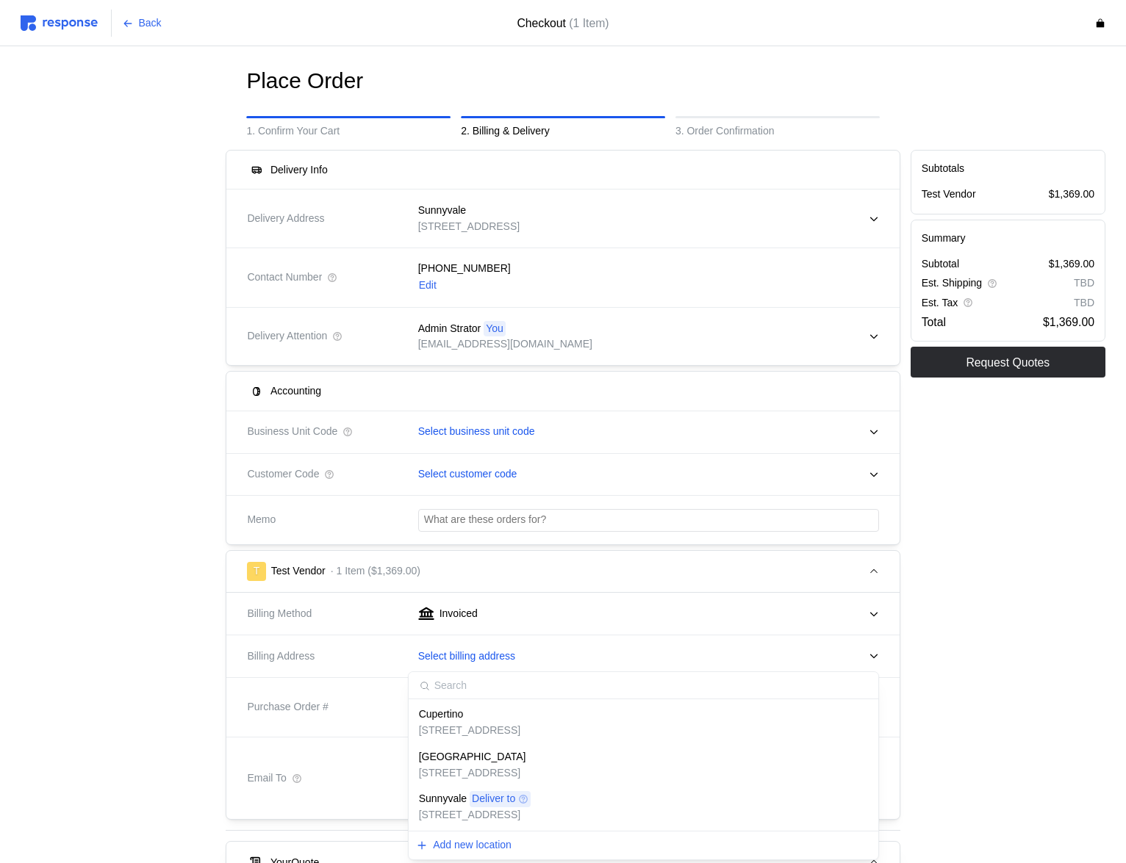
click at [466, 725] on p "[STREET_ADDRESS]" at bounding box center [469, 731] width 101 height 16
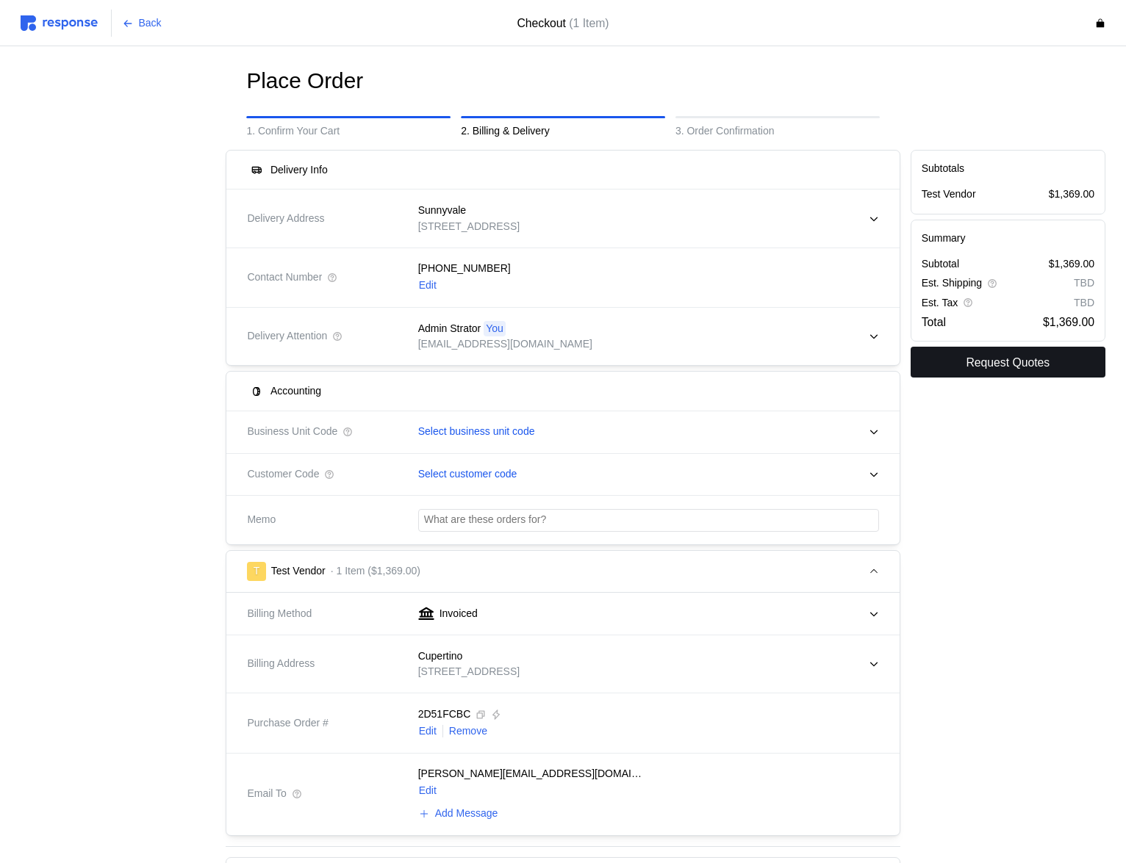
click at [1009, 364] on p "Request Quotes" at bounding box center [1007, 362] width 84 height 18
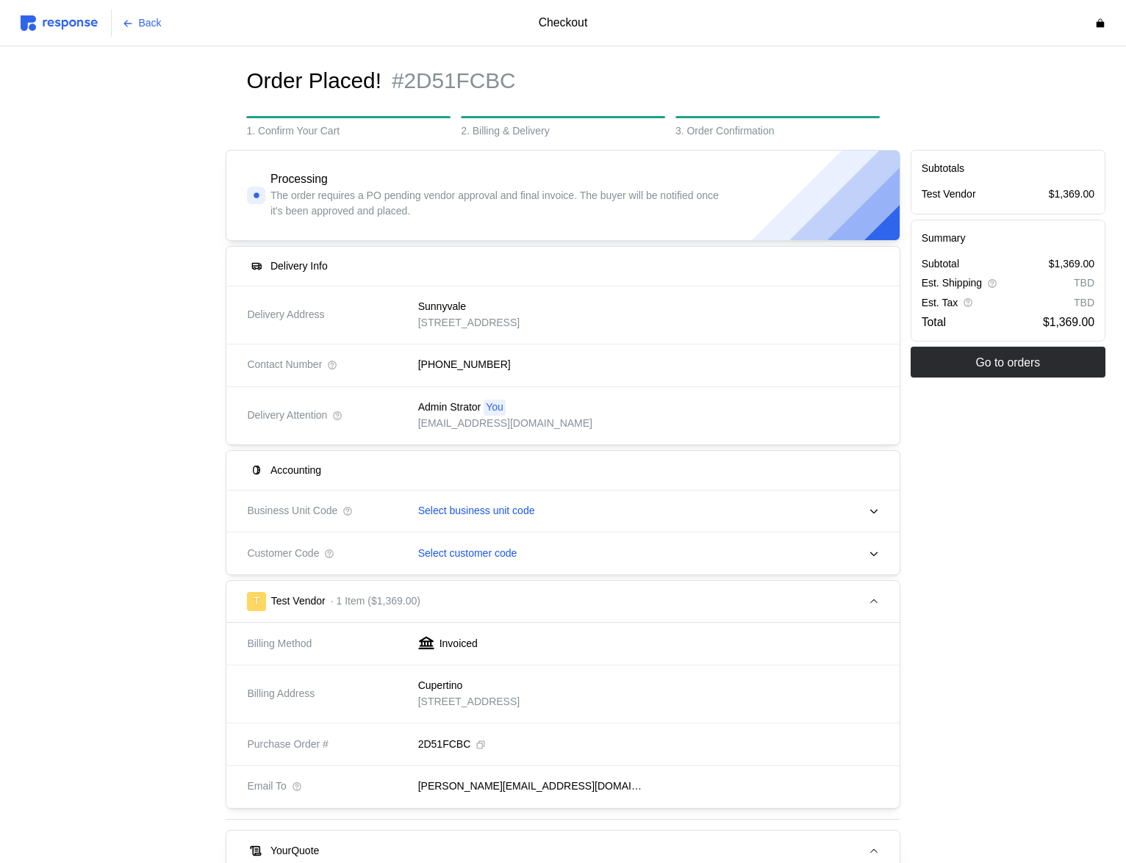
scroll to position [376, 0]
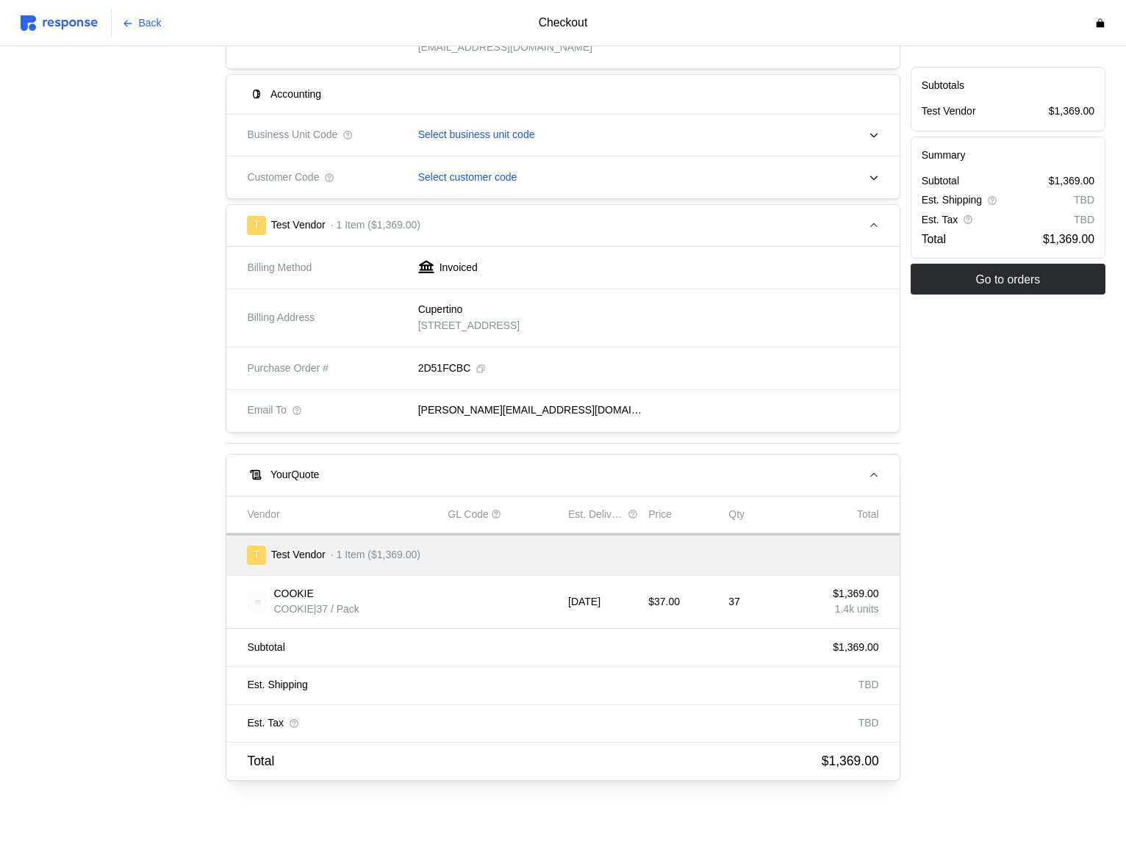
click at [969, 582] on div "Subtotals Test Vendor $1,369.00 Summary Subtotal $1,369.00 Est. Shipping TBD Es…" at bounding box center [1007, 278] width 205 height 1018
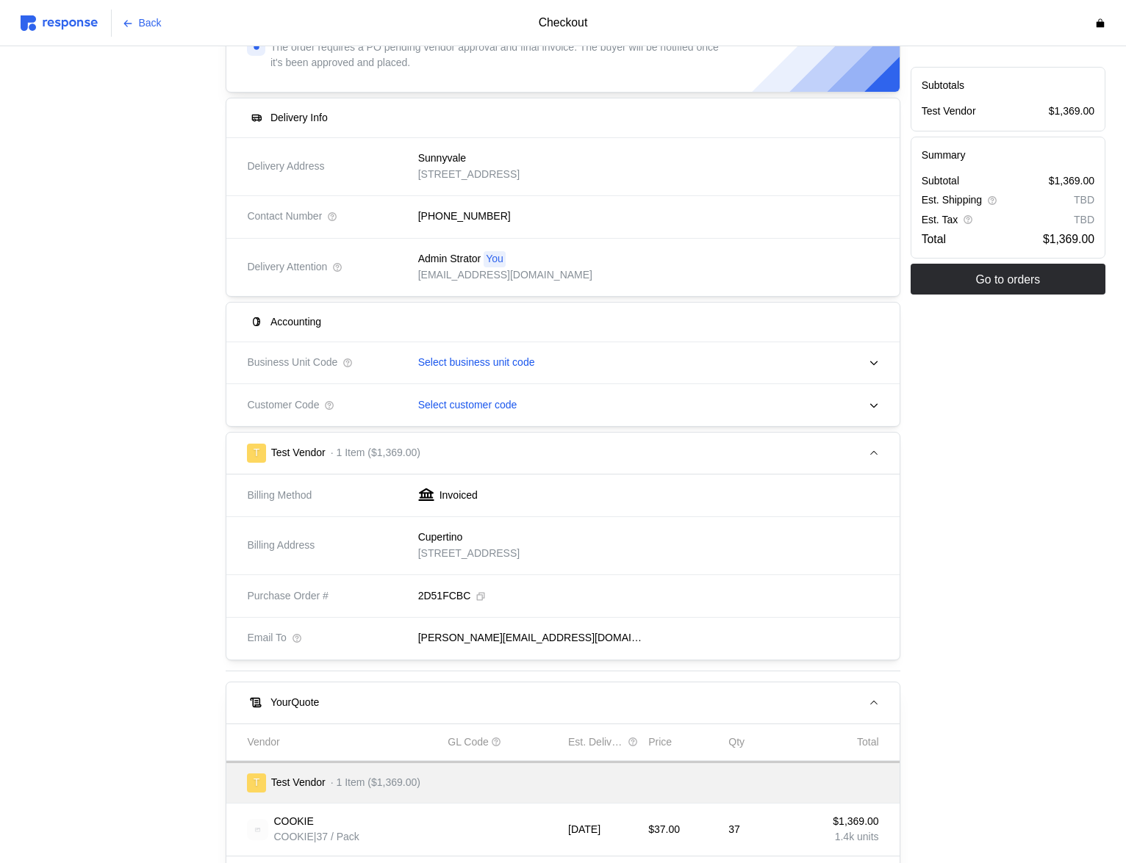
scroll to position [0, 0]
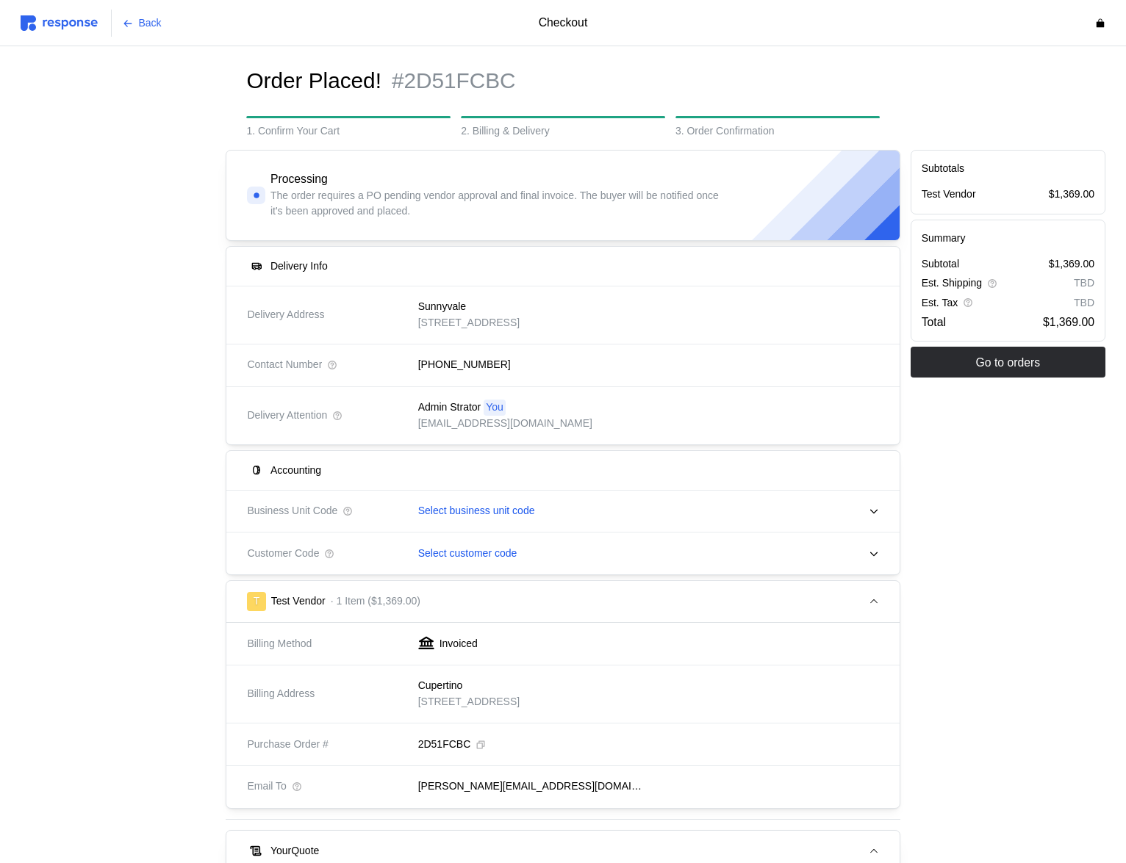
click at [57, 25] on img at bounding box center [59, 22] width 77 height 15
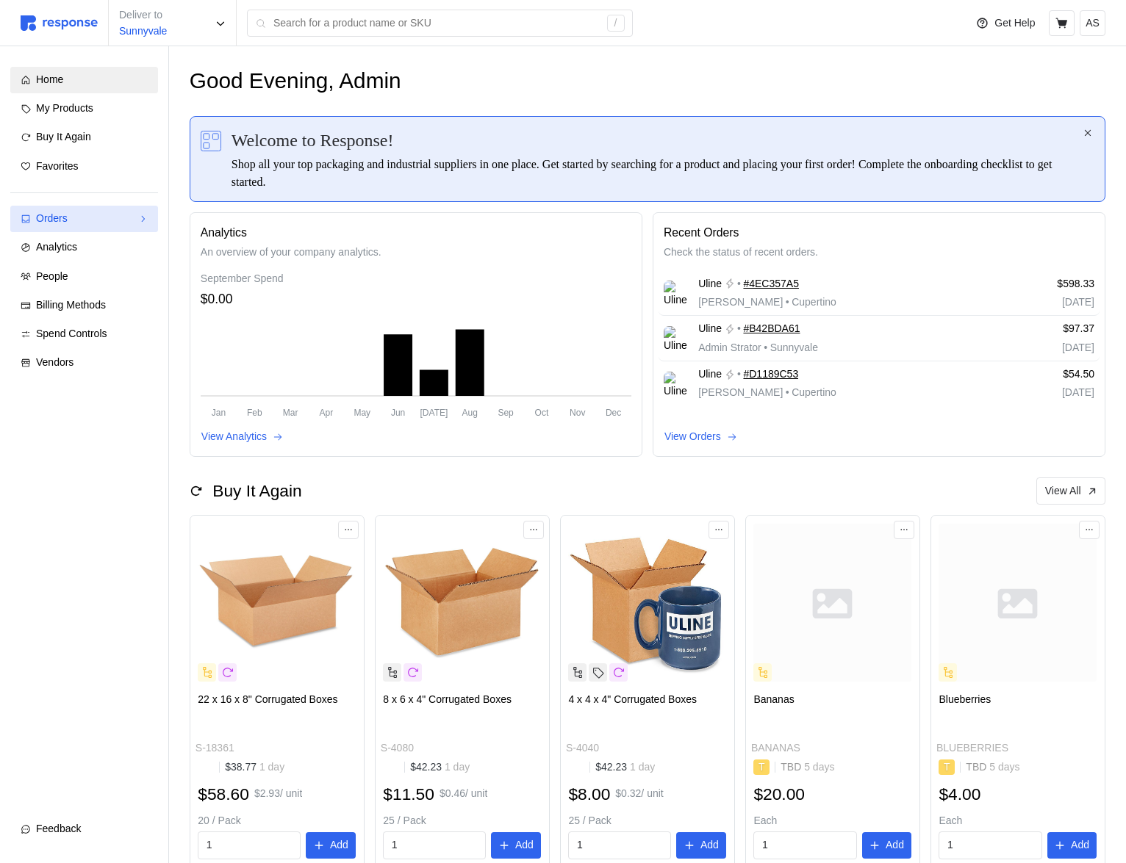
click at [137, 223] on icon at bounding box center [142, 219] width 10 height 10
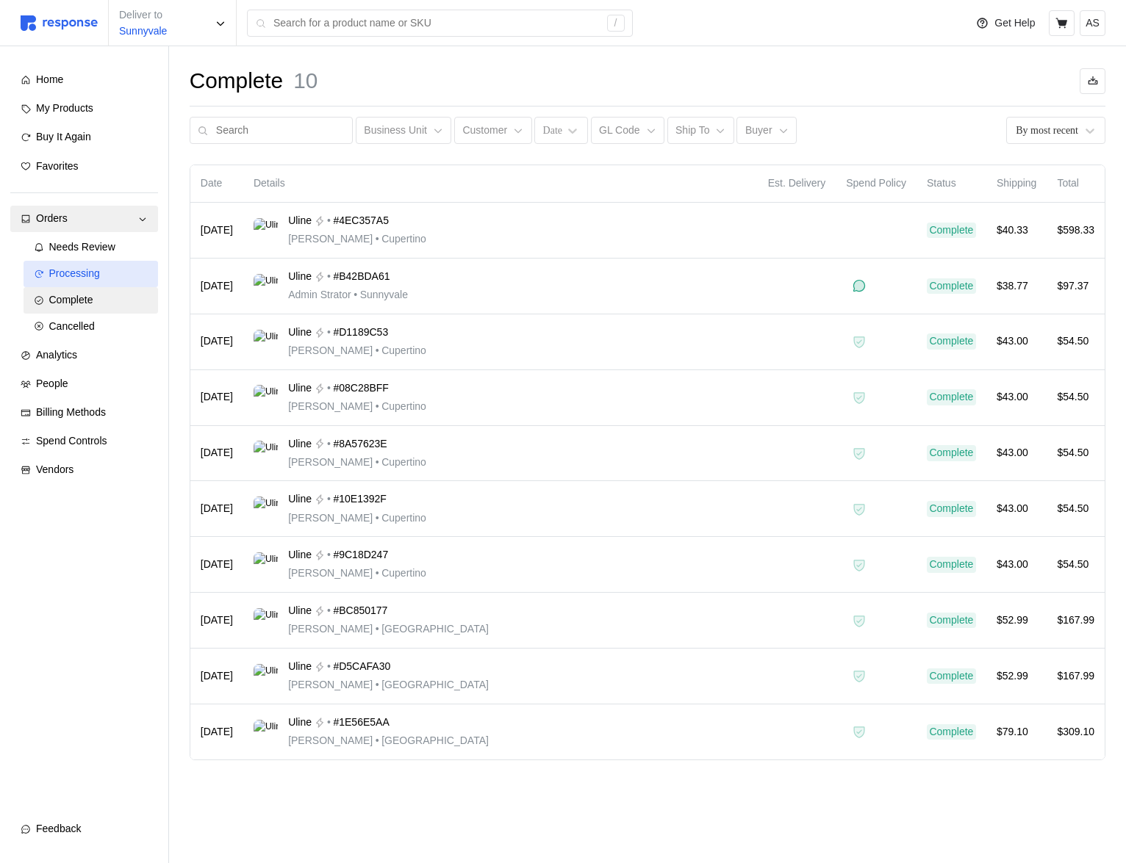
click at [101, 264] on link "Processing" at bounding box center [91, 274] width 134 height 26
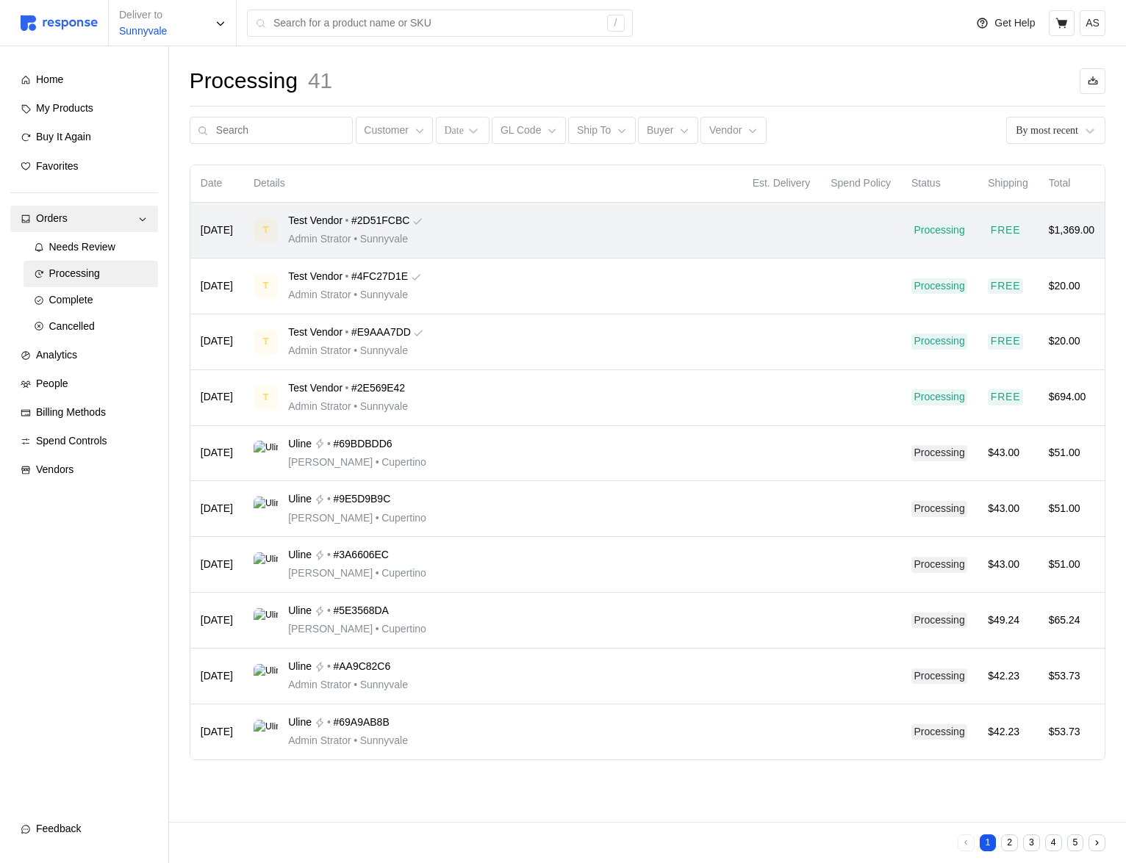
click at [611, 220] on div "T Test Vendor • #2D51FCBC Admin Strator • [GEOGRAPHIC_DATA]" at bounding box center [492, 230] width 478 height 35
